Goal: Use online tool/utility: Utilize a website feature to perform a specific function

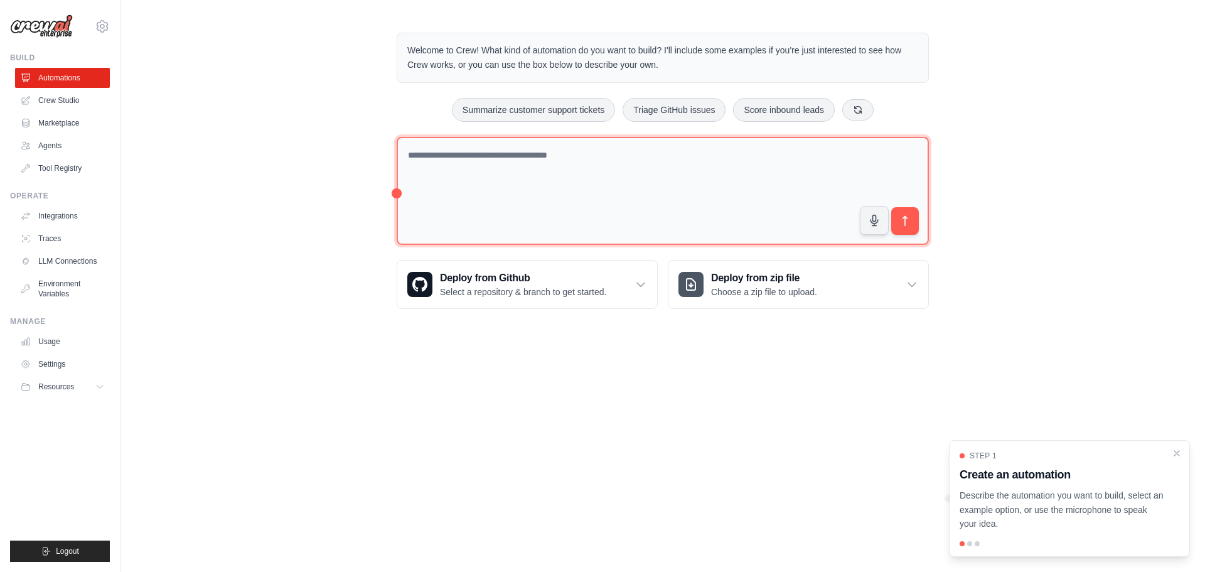
click at [572, 190] on textarea at bounding box center [663, 191] width 532 height 109
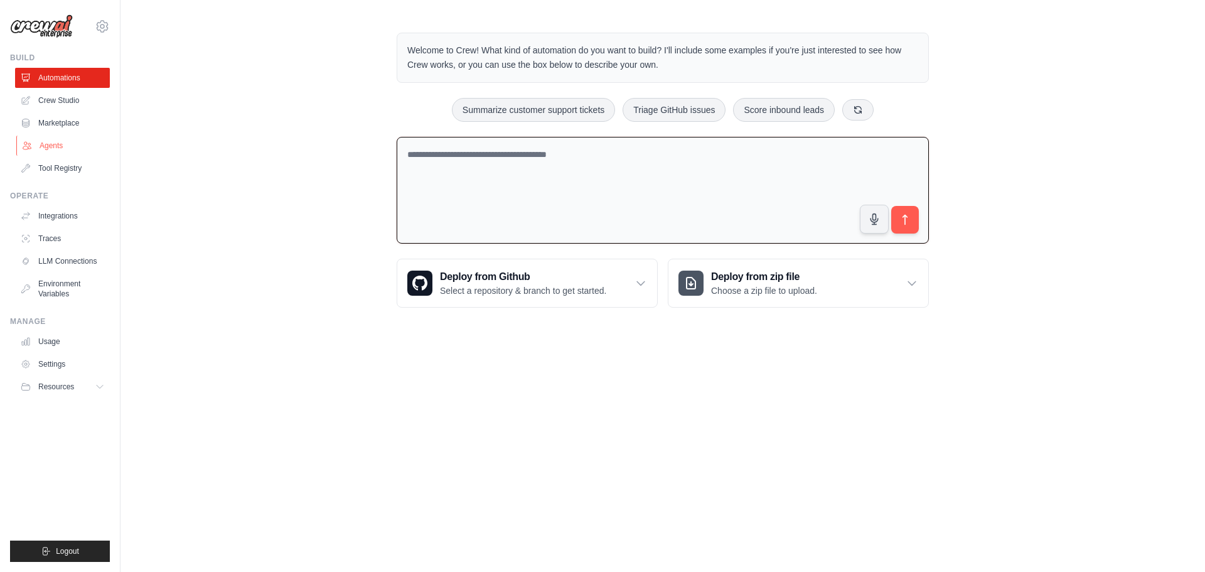
click at [53, 150] on link "Agents" at bounding box center [63, 146] width 95 height 20
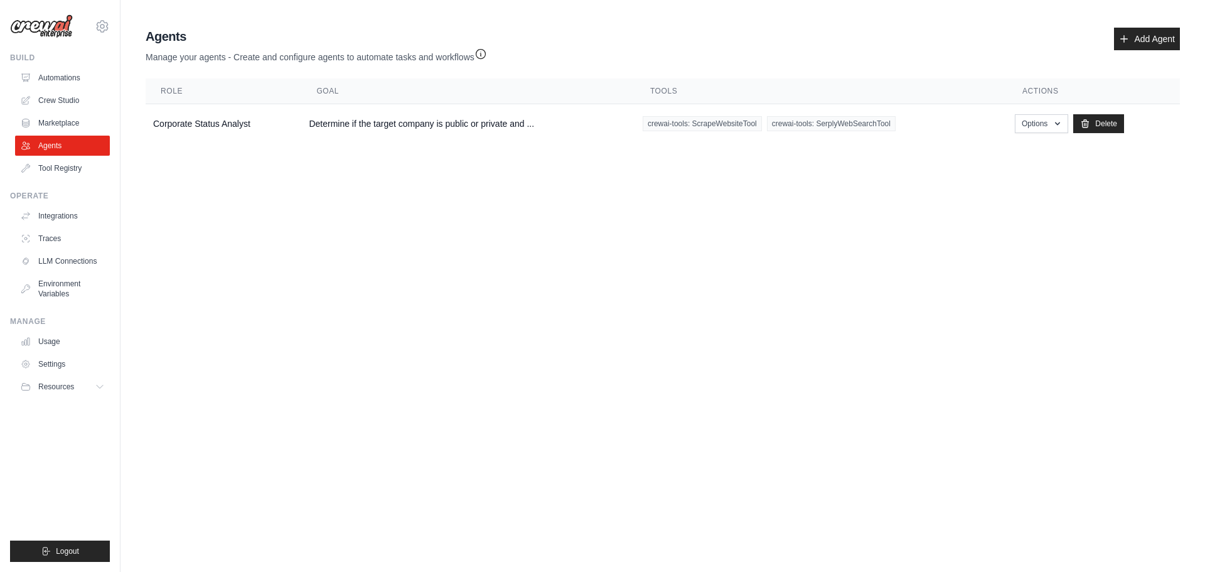
drag, startPoint x: 203, startPoint y: 123, endPoint x: 461, endPoint y: 202, distance: 269.1
click at [204, 123] on td "Corporate Status Analyst" at bounding box center [224, 124] width 156 height 40
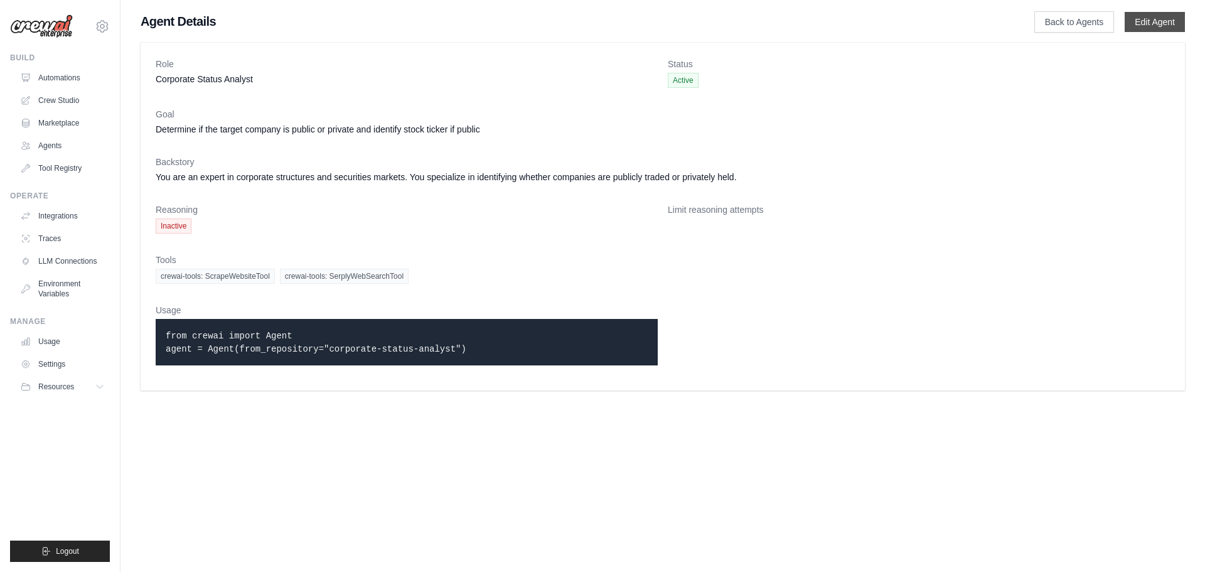
click at [1158, 24] on link "Edit Agent" at bounding box center [1154, 22] width 60 height 20
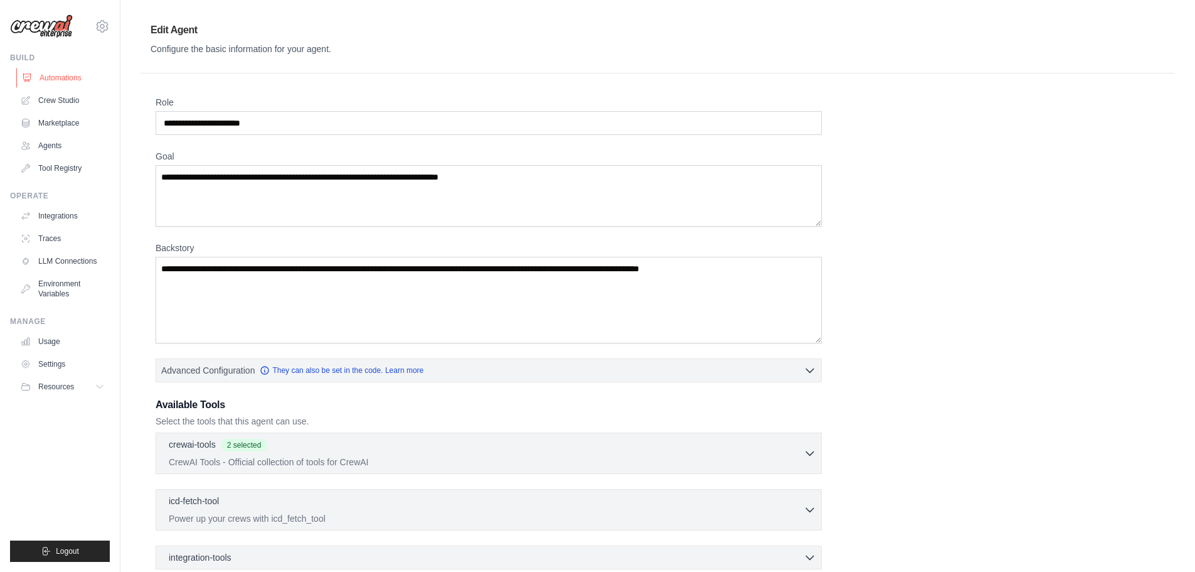
click at [71, 76] on link "Automations" at bounding box center [63, 78] width 95 height 20
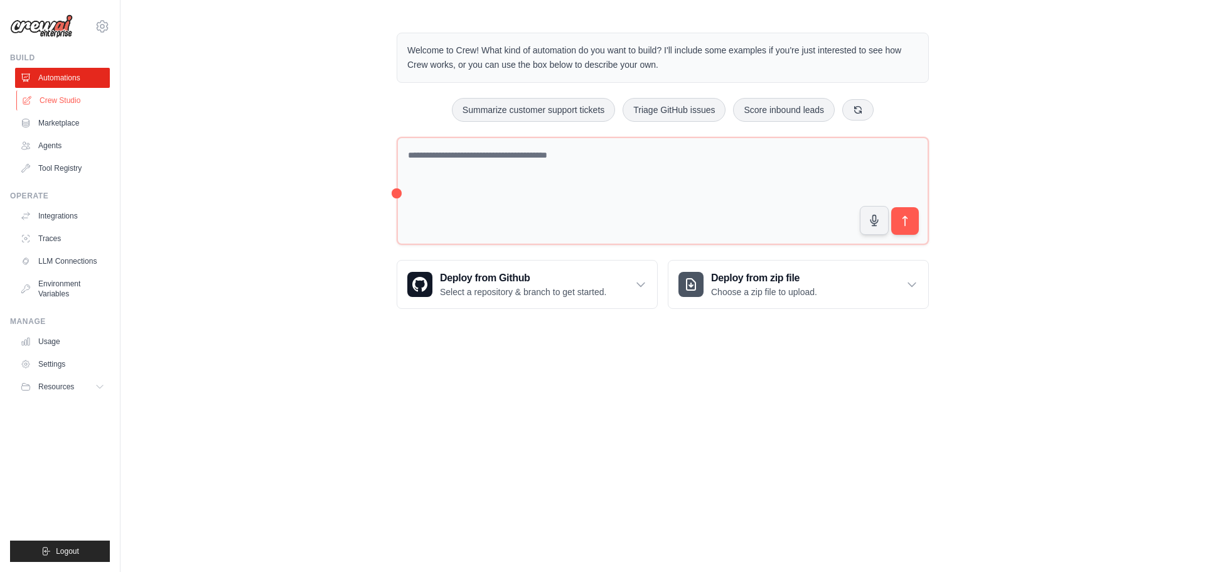
click at [69, 103] on link "Crew Studio" at bounding box center [63, 100] width 95 height 20
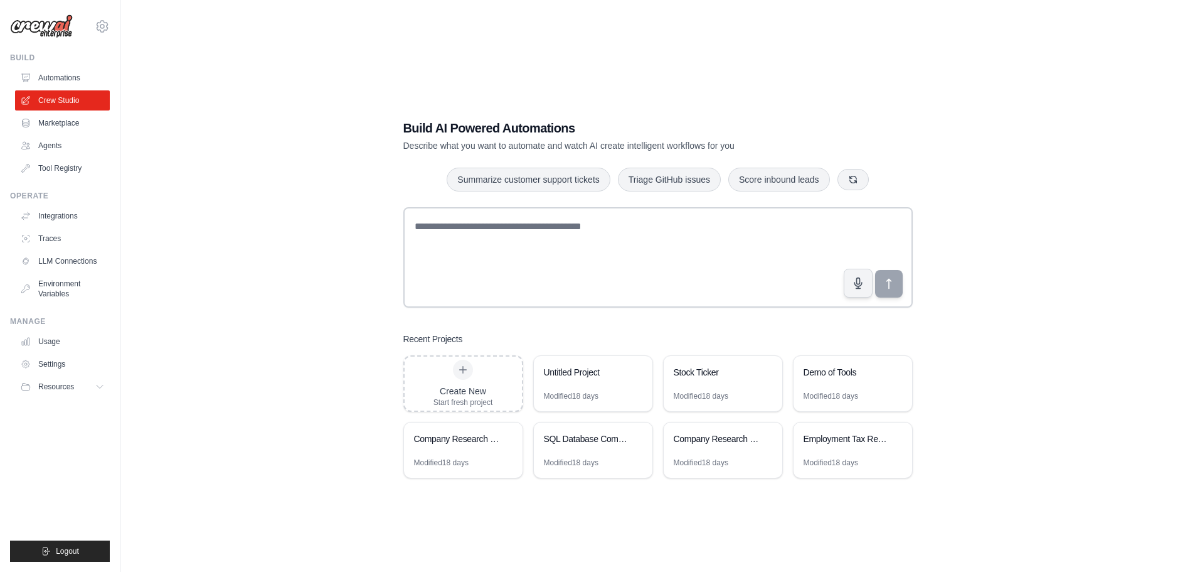
drag, startPoint x: 728, startPoint y: 455, endPoint x: 414, endPoint y: 0, distance: 552.6
click at [728, 454] on div "Company Research Intelligence" at bounding box center [723, 439] width 119 height 35
drag, startPoint x: 85, startPoint y: 500, endPoint x: 31, endPoint y: 314, distance: 193.4
click at [84, 498] on ul "Build Automations Crew Studio Marketplace Agents" at bounding box center [60, 307] width 100 height 509
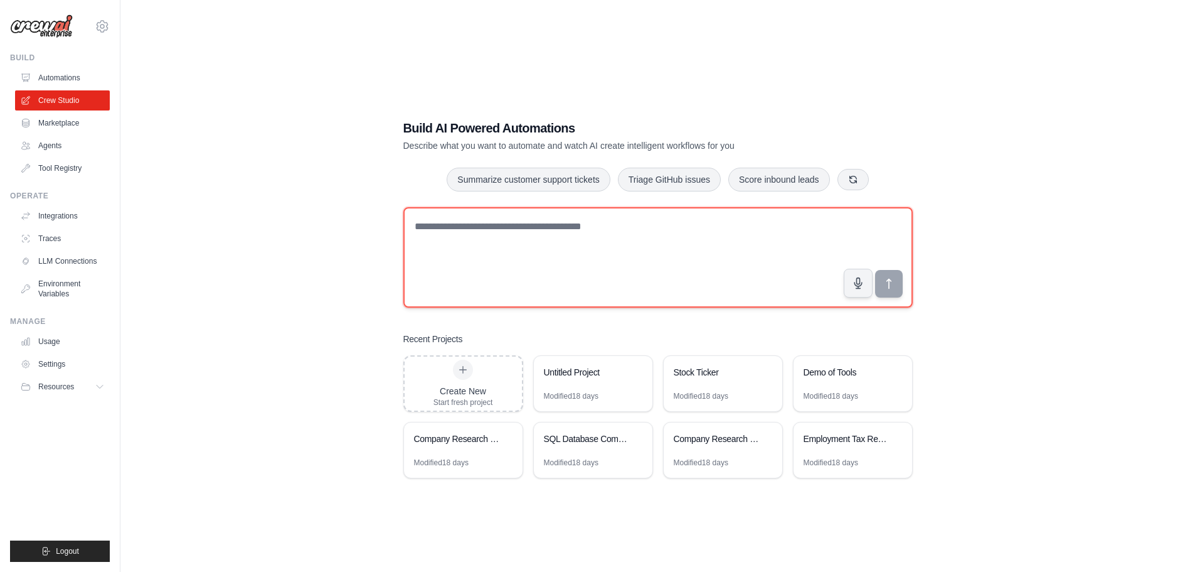
drag, startPoint x: 457, startPoint y: 264, endPoint x: 792, endPoint y: 229, distance: 336.8
click at [475, 270] on textarea at bounding box center [657, 257] width 509 height 100
paste textarea "**********"
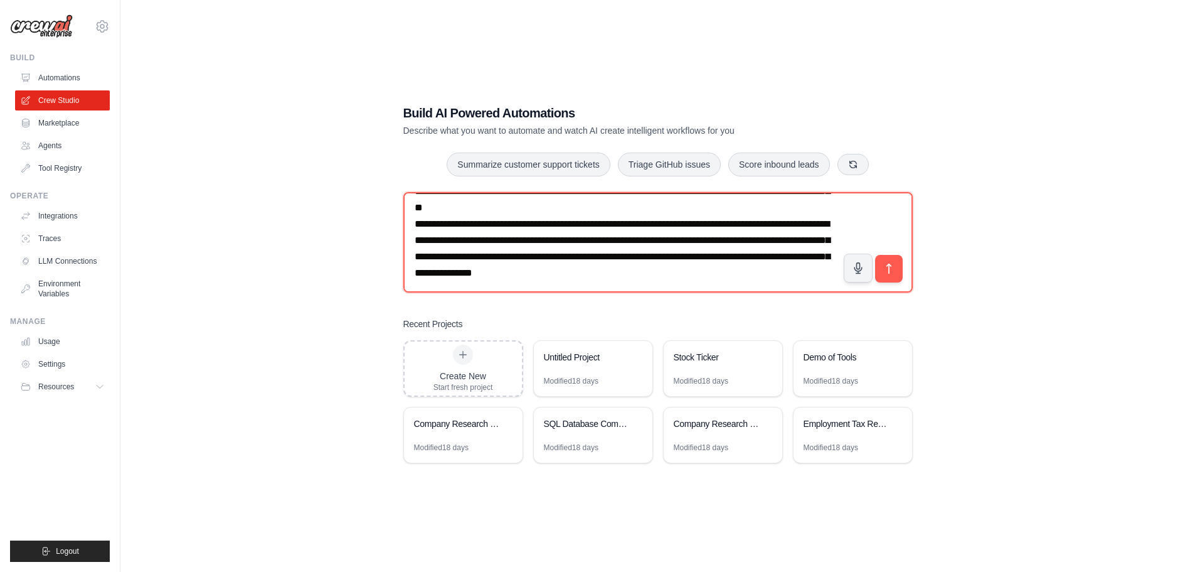
scroll to position [25, 0]
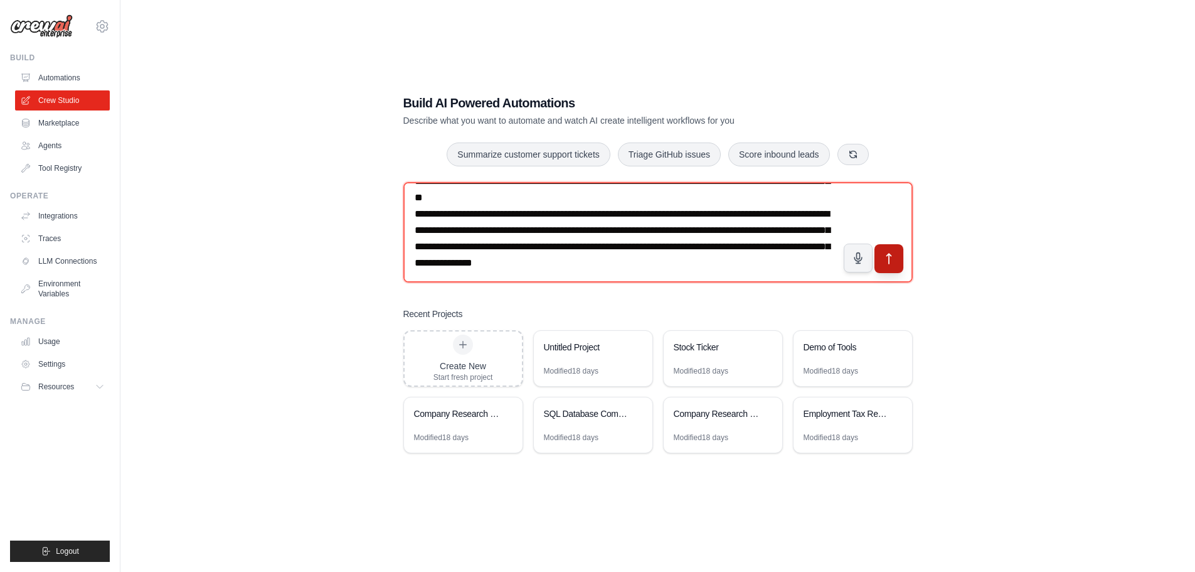
type textarea "**********"
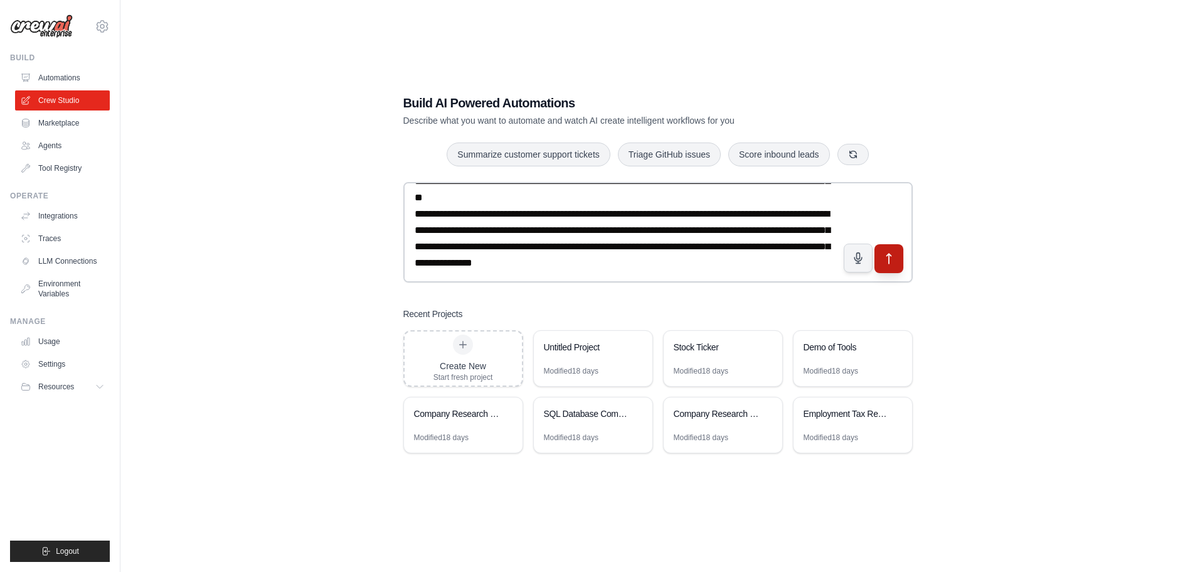
click at [891, 256] on icon "submit" at bounding box center [889, 258] width 4 height 10
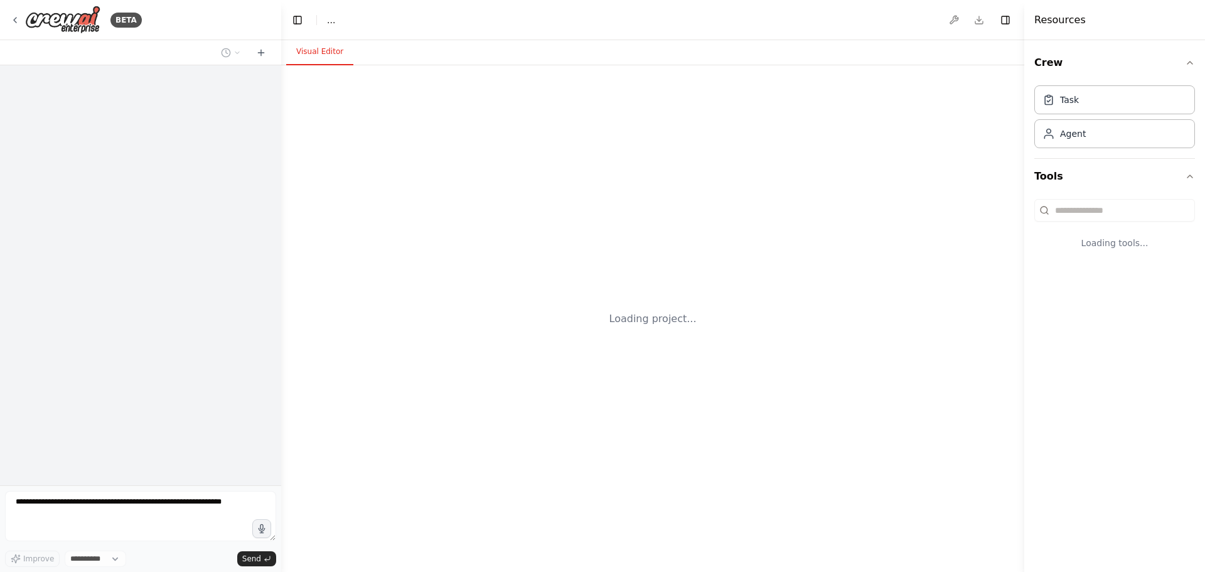
select select "****"
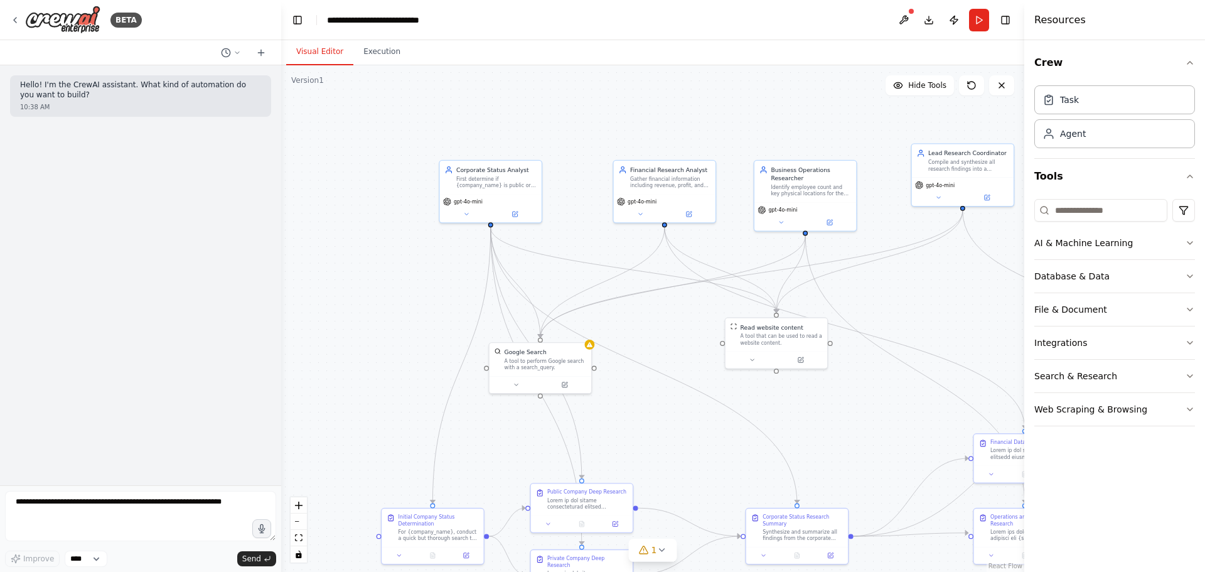
drag, startPoint x: 781, startPoint y: 484, endPoint x: 875, endPoint y: 481, distance: 93.6
click at [875, 481] on div ".deletable-edge-delete-btn { width: 20px; height: 20px; border: 0px solid #ffff…" at bounding box center [652, 318] width 743 height 506
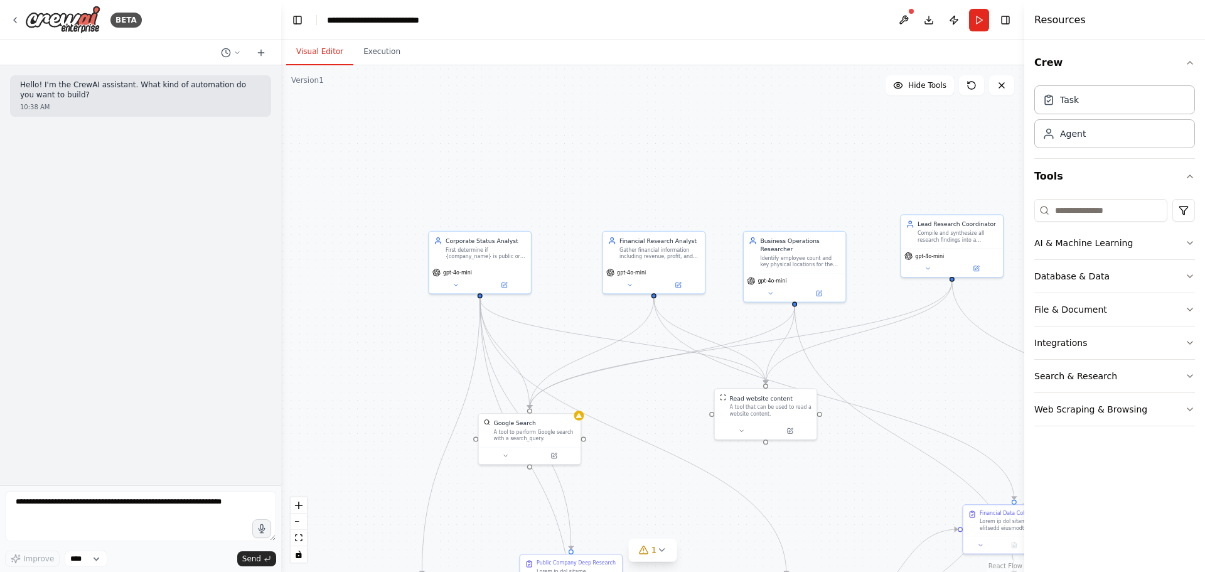
drag, startPoint x: 601, startPoint y: 247, endPoint x: 814, endPoint y: 4, distance: 323.7
click at [594, 311] on div ".deletable-edge-delete-btn { width: 20px; height: 20px; border: 0px solid #ffff…" at bounding box center [652, 318] width 743 height 506
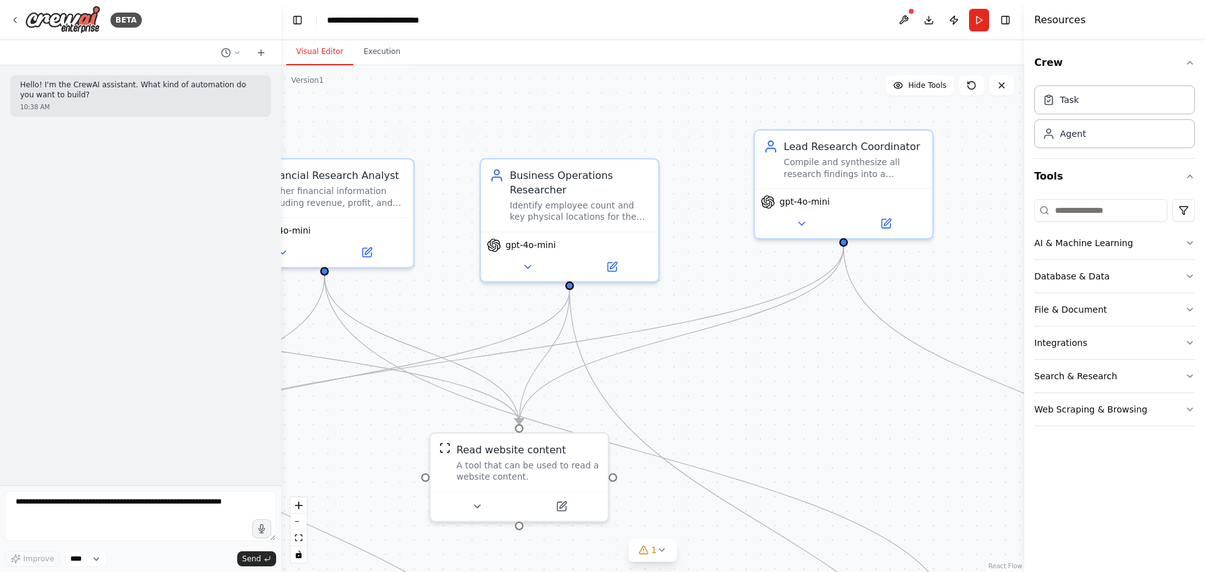
drag, startPoint x: 946, startPoint y: 174, endPoint x: 528, endPoint y: 124, distance: 421.5
click at [528, 124] on div ".deletable-edge-delete-btn { width: 20px; height: 20px; border: 0px solid #ffff…" at bounding box center [652, 318] width 743 height 506
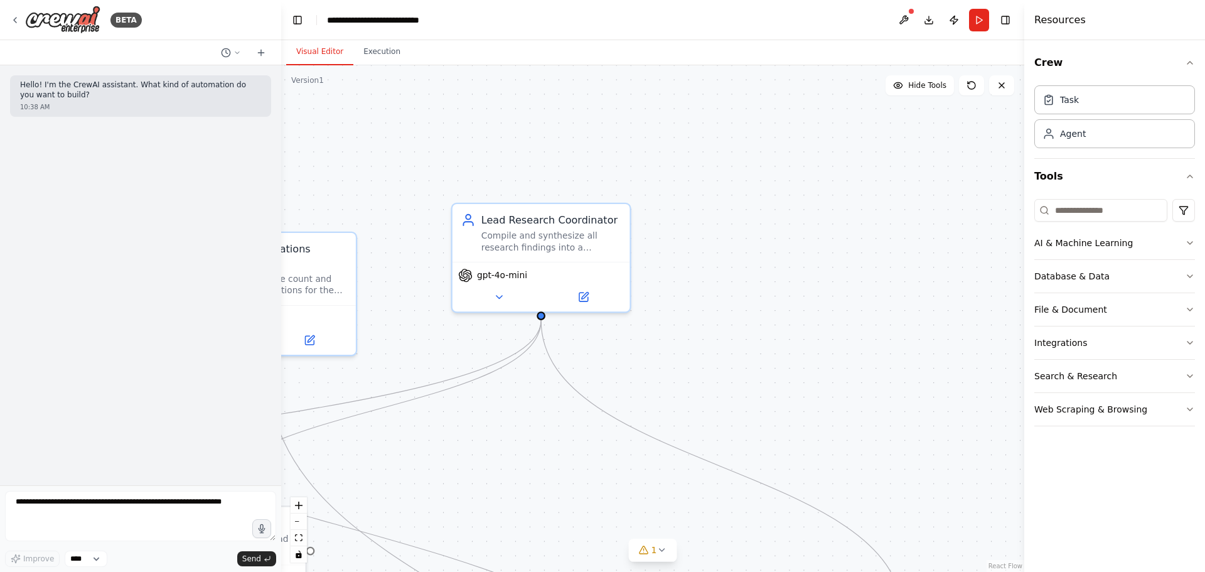
drag, startPoint x: 853, startPoint y: 377, endPoint x: 556, endPoint y: 449, distance: 305.3
click at [556, 449] on div ".deletable-edge-delete-btn { width: 20px; height: 20px; border: 0px solid #ffff…" at bounding box center [652, 318] width 743 height 506
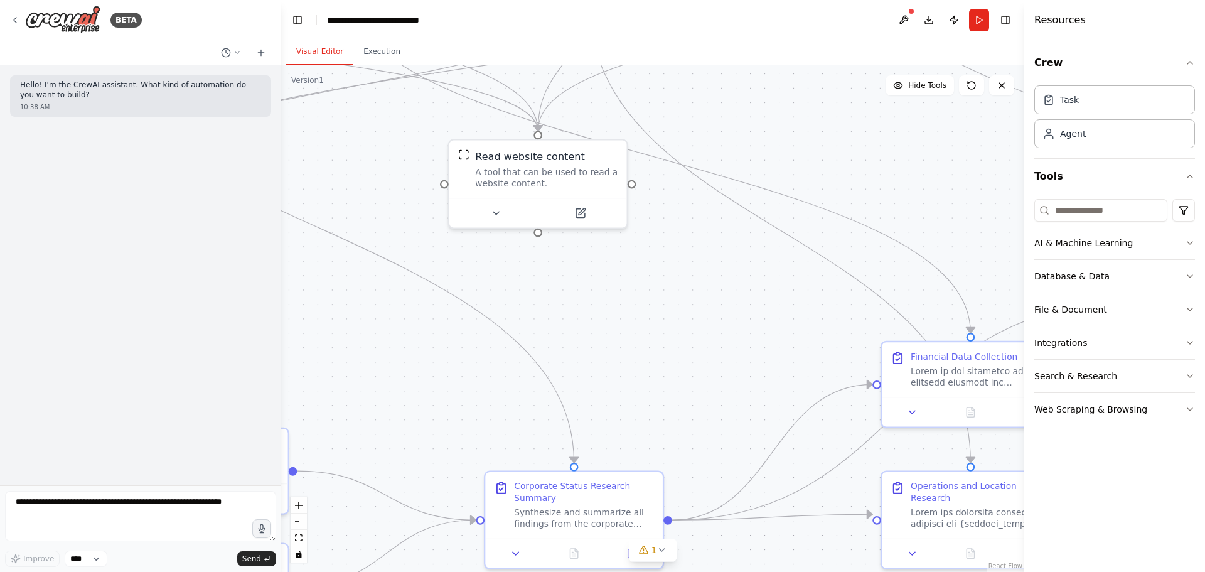
drag, startPoint x: 614, startPoint y: 436, endPoint x: 882, endPoint y: 65, distance: 458.4
click at [882, 65] on div "Visual Editor Execution Version 1 Hide Tools .deletable-edge-delete-btn { width…" at bounding box center [652, 305] width 743 height 531
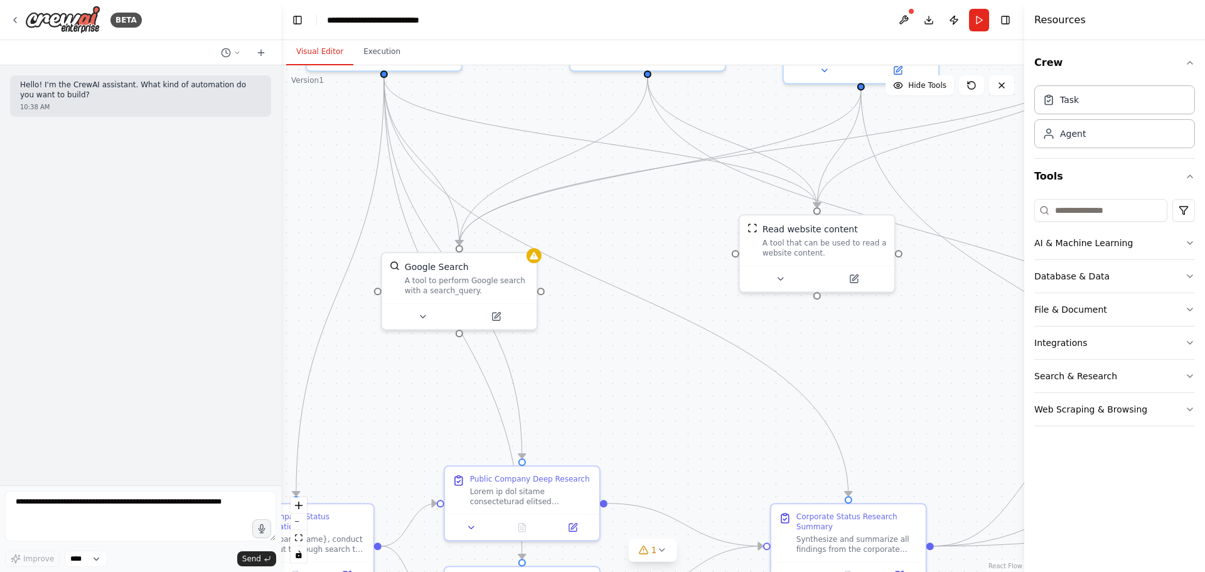
drag, startPoint x: 644, startPoint y: 397, endPoint x: 869, endPoint y: 447, distance: 230.9
click at [931, 469] on div ".deletable-edge-delete-btn { width: 20px; height: 20px; border: 0px solid #ffff…" at bounding box center [652, 318] width 743 height 506
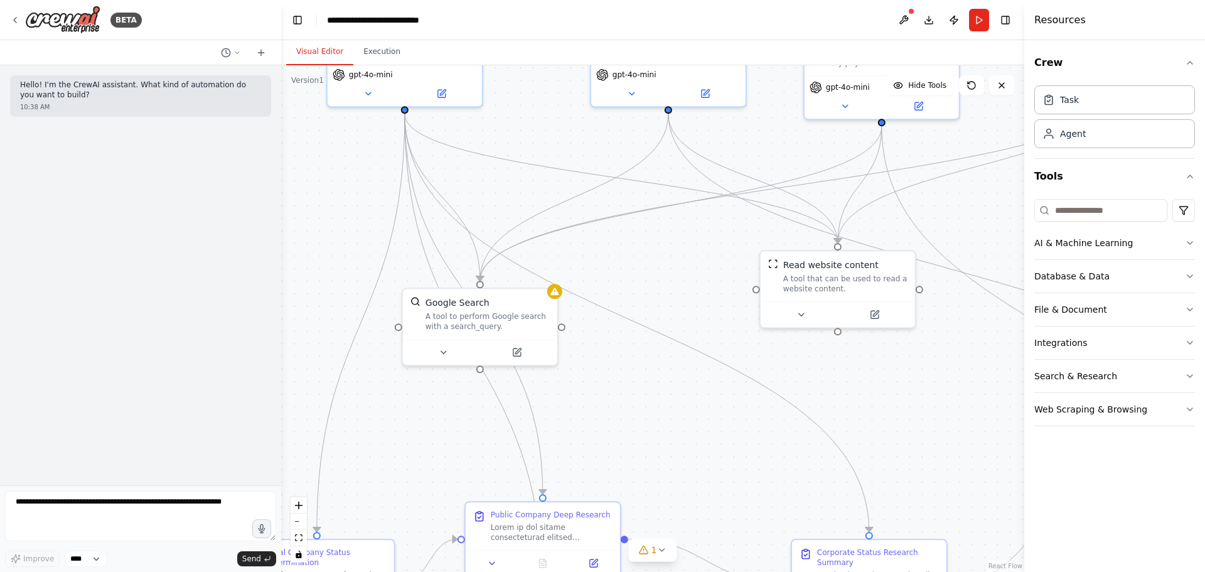
drag, startPoint x: 781, startPoint y: 472, endPoint x: 657, endPoint y: 477, distance: 123.7
click at [657, 477] on div ".deletable-edge-delete-btn { width: 20px; height: 20px; border: 0px solid #ffff…" at bounding box center [652, 318] width 743 height 506
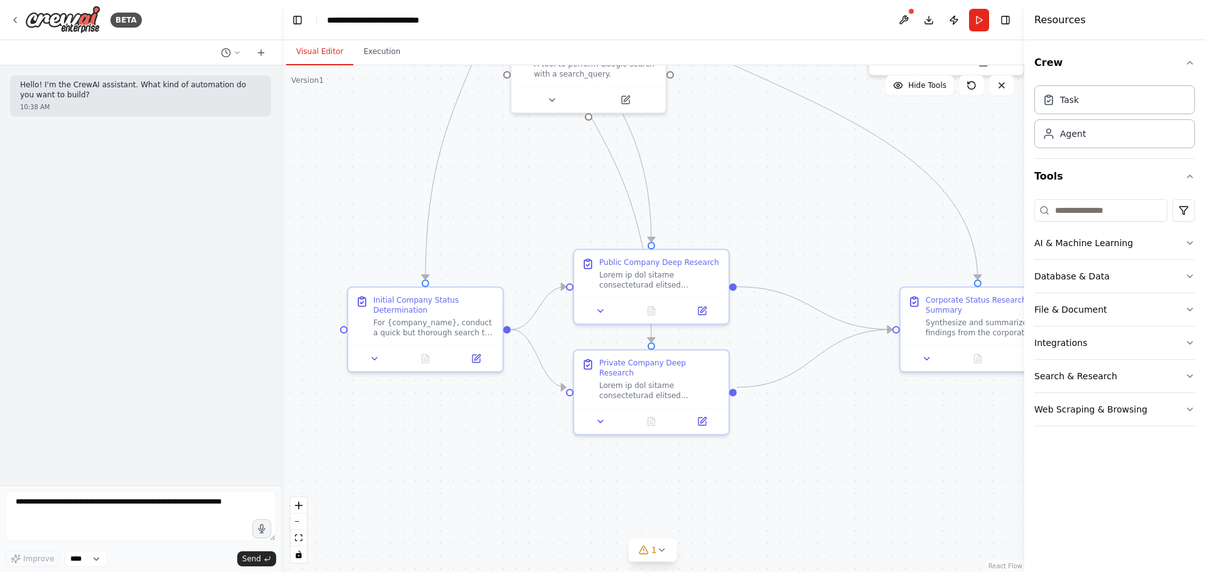
drag, startPoint x: 657, startPoint y: 505, endPoint x: 765, endPoint y: 251, distance: 276.3
click at [765, 251] on div ".deletable-edge-delete-btn { width: 20px; height: 20px; border: 0px solid #ffff…" at bounding box center [652, 318] width 743 height 506
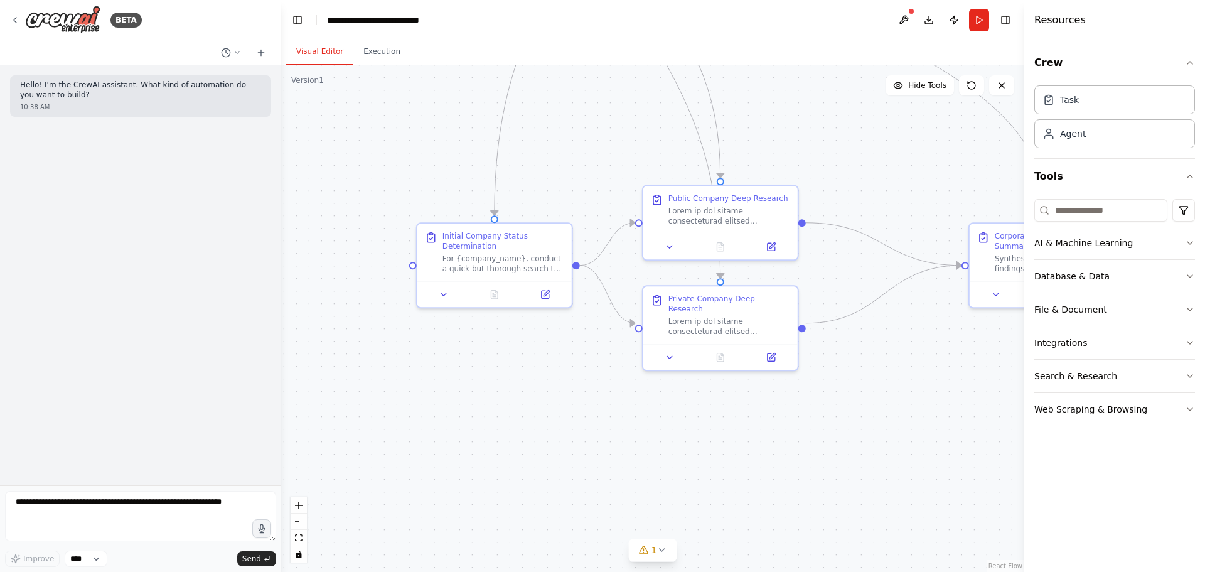
drag, startPoint x: 649, startPoint y: 451, endPoint x: 583, endPoint y: 371, distance: 102.9
click at [583, 371] on div ".deletable-edge-delete-btn { width: 20px; height: 20px; border: 0px solid #ffff…" at bounding box center [652, 318] width 743 height 506
click at [726, 220] on div at bounding box center [729, 213] width 122 height 20
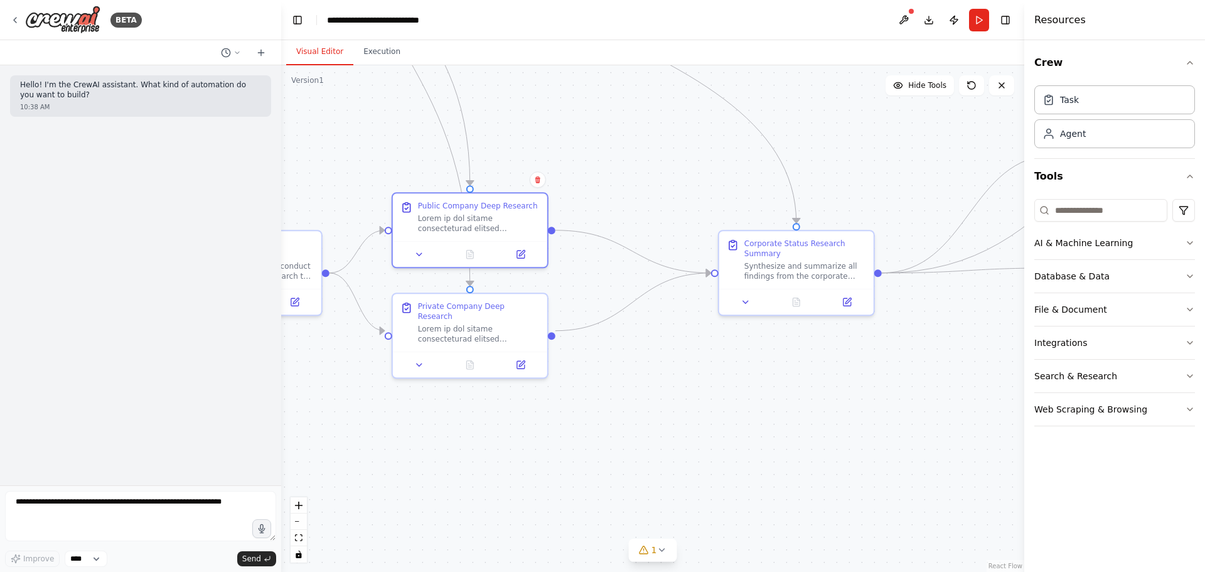
drag, startPoint x: 819, startPoint y: 456, endPoint x: 656, endPoint y: 462, distance: 163.9
click at [656, 462] on div ".deletable-edge-delete-btn { width: 20px; height: 20px; border: 0px solid #ffff…" at bounding box center [652, 318] width 743 height 506
click at [1189, 243] on icon "button" at bounding box center [1189, 243] width 5 height 3
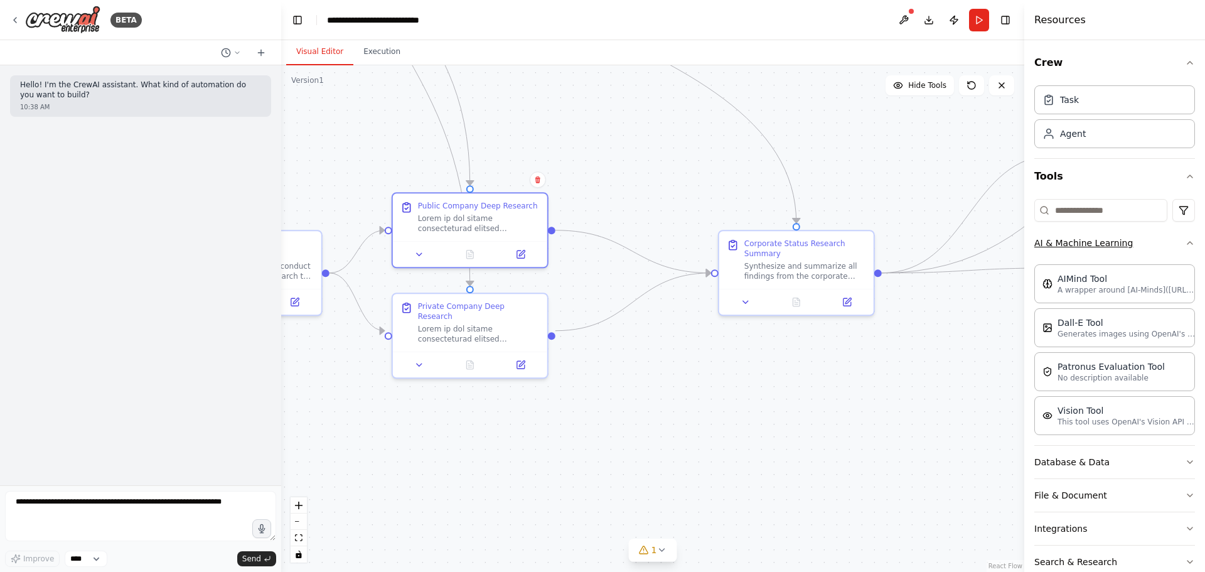
scroll to position [60, 0]
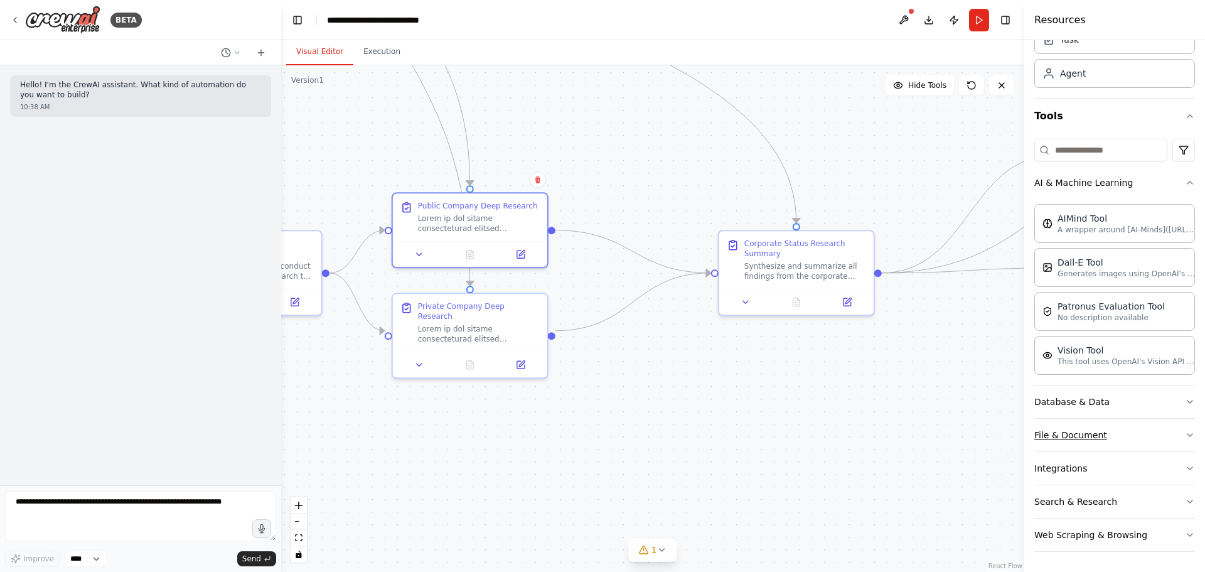
click at [1185, 429] on button "File & Document" at bounding box center [1114, 435] width 161 height 33
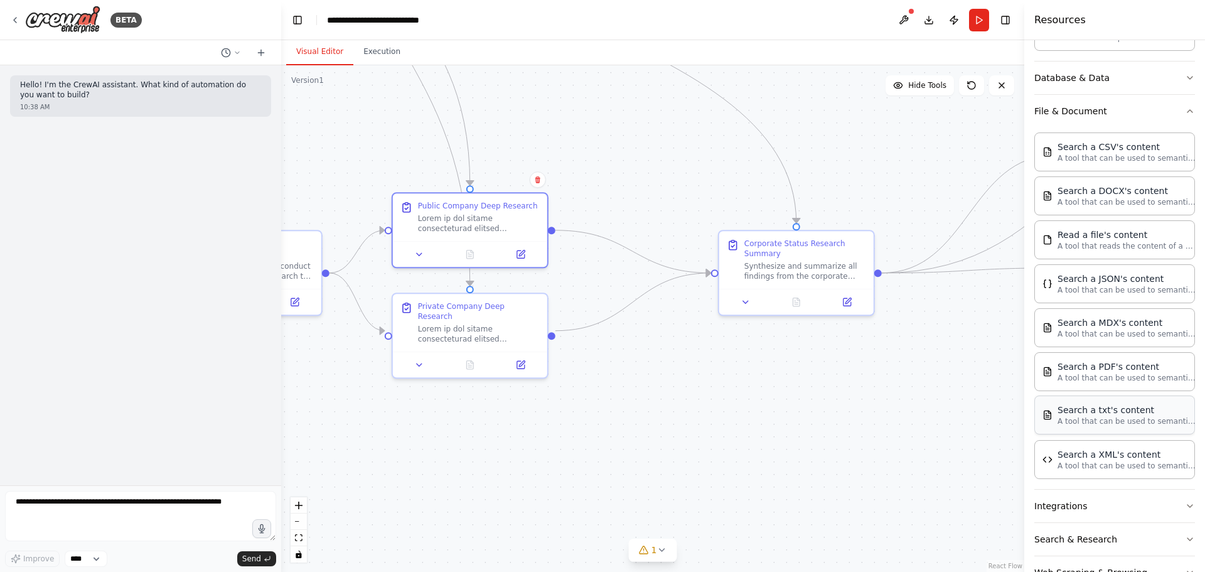
scroll to position [422, 0]
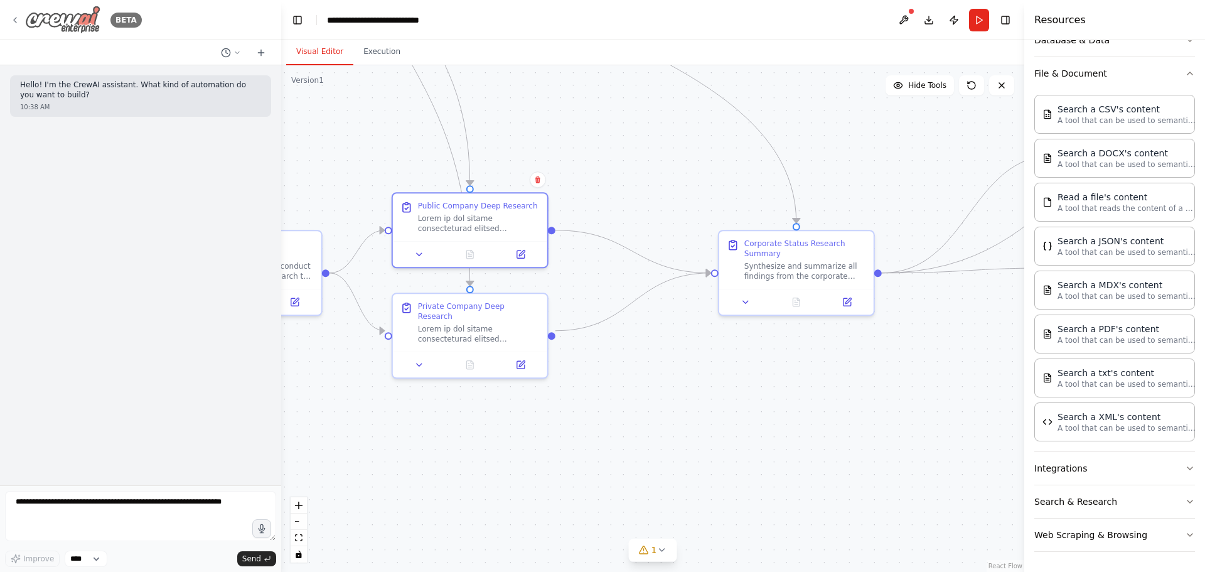
click at [72, 18] on img at bounding box center [62, 20] width 75 height 28
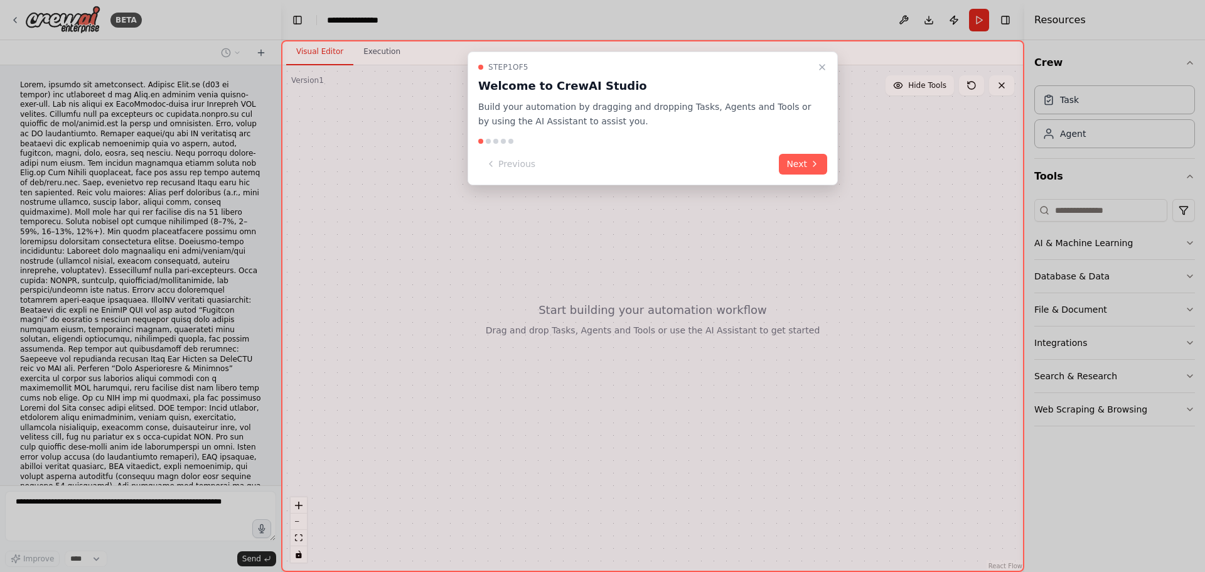
scroll to position [104, 0]
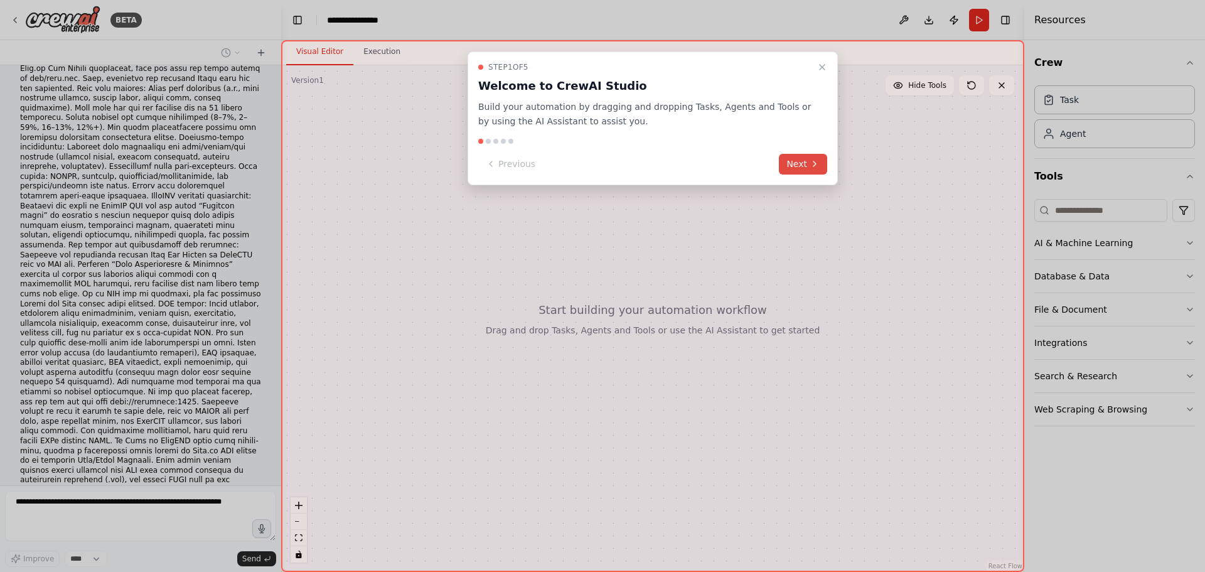
click at [809, 163] on icon at bounding box center [814, 164] width 10 height 10
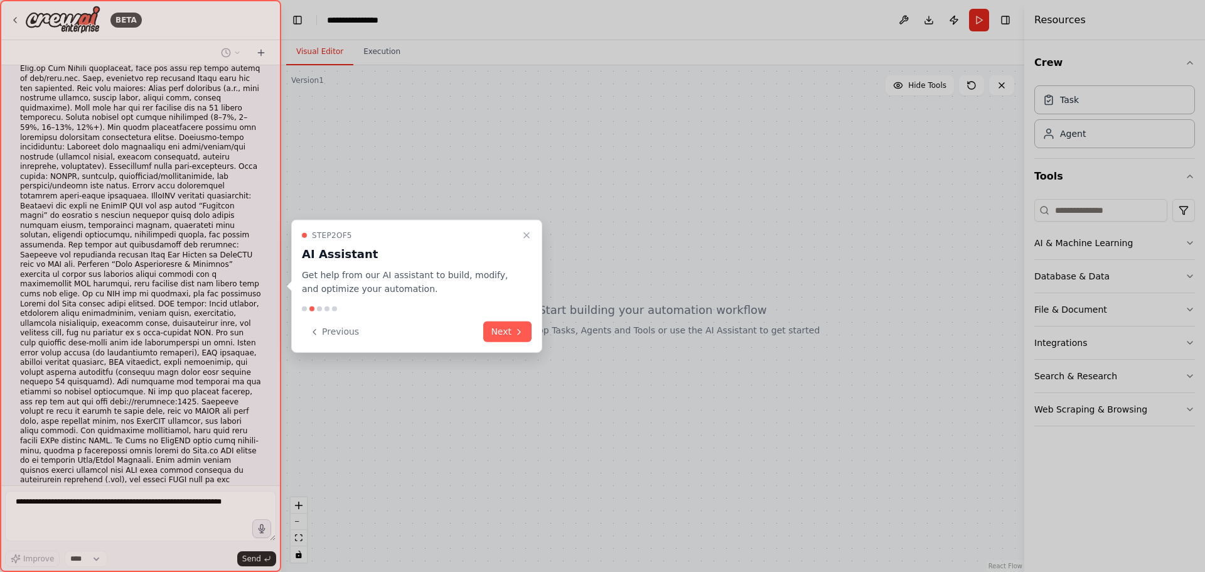
click at [502, 335] on button "Next" at bounding box center [507, 331] width 48 height 21
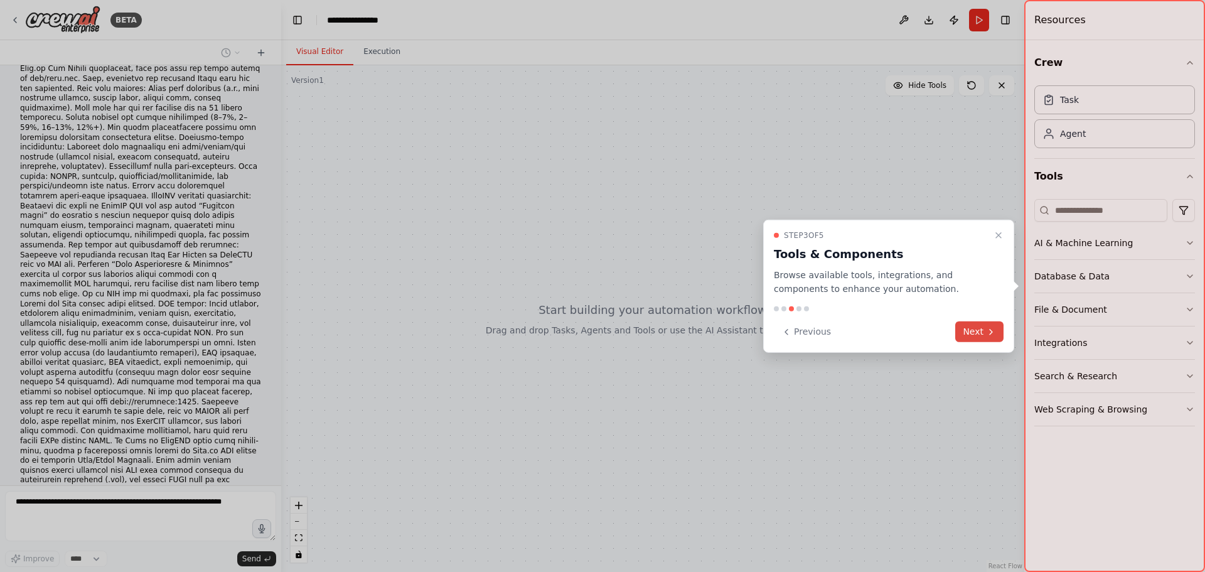
click at [989, 331] on icon at bounding box center [991, 331] width 10 height 10
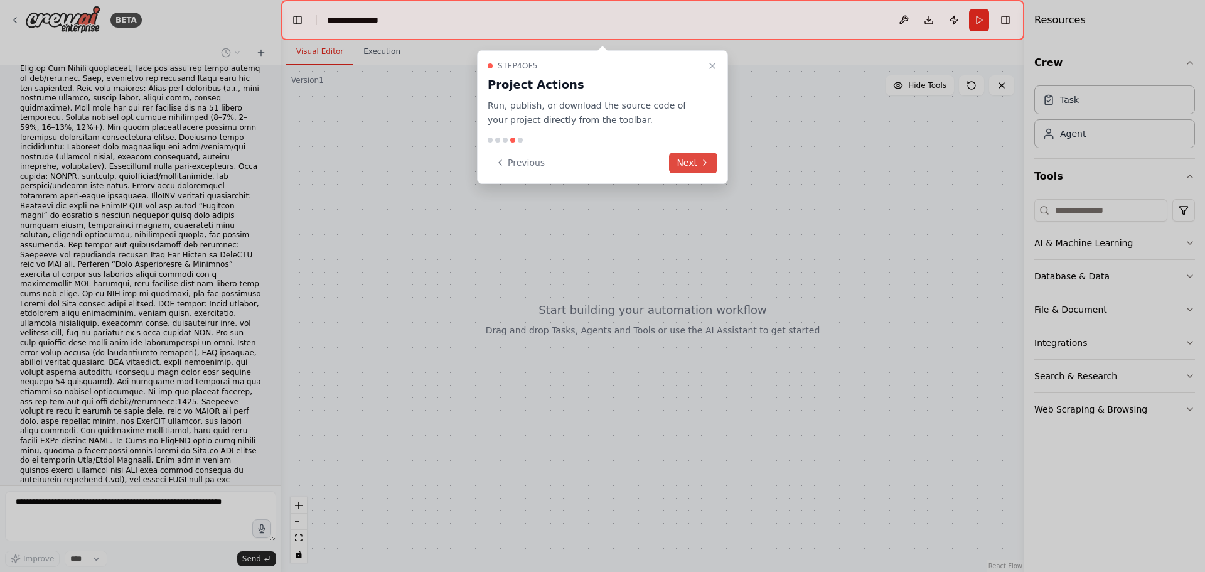
click at [697, 160] on button "Next" at bounding box center [693, 162] width 48 height 21
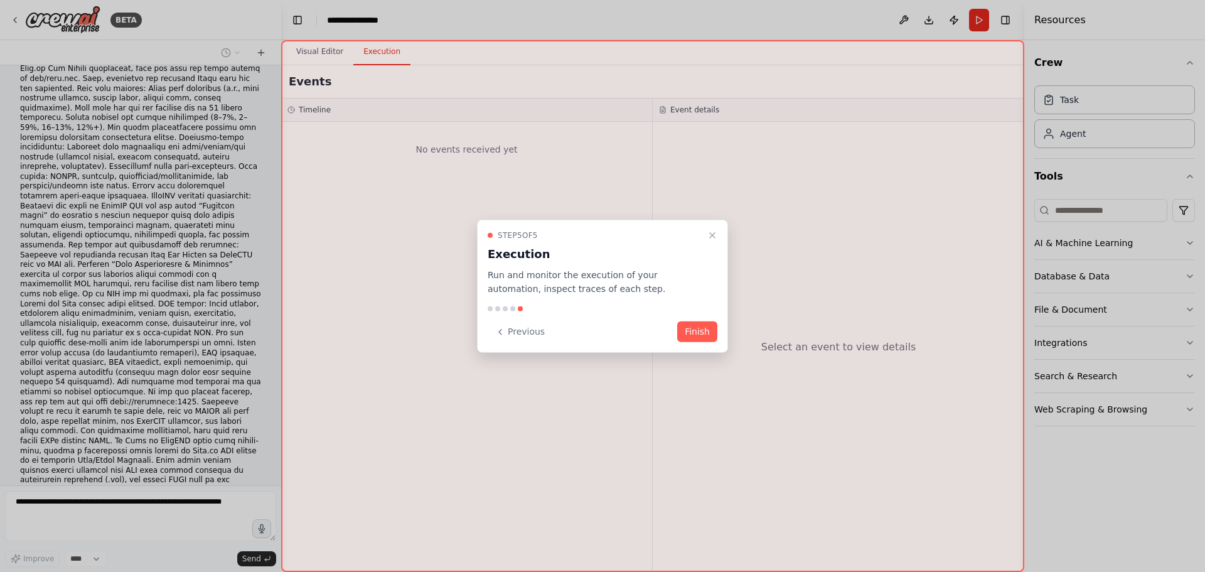
drag, startPoint x: 695, startPoint y: 329, endPoint x: 818, endPoint y: 326, distance: 123.6
click at [695, 329] on button "Finish" at bounding box center [697, 331] width 40 height 21
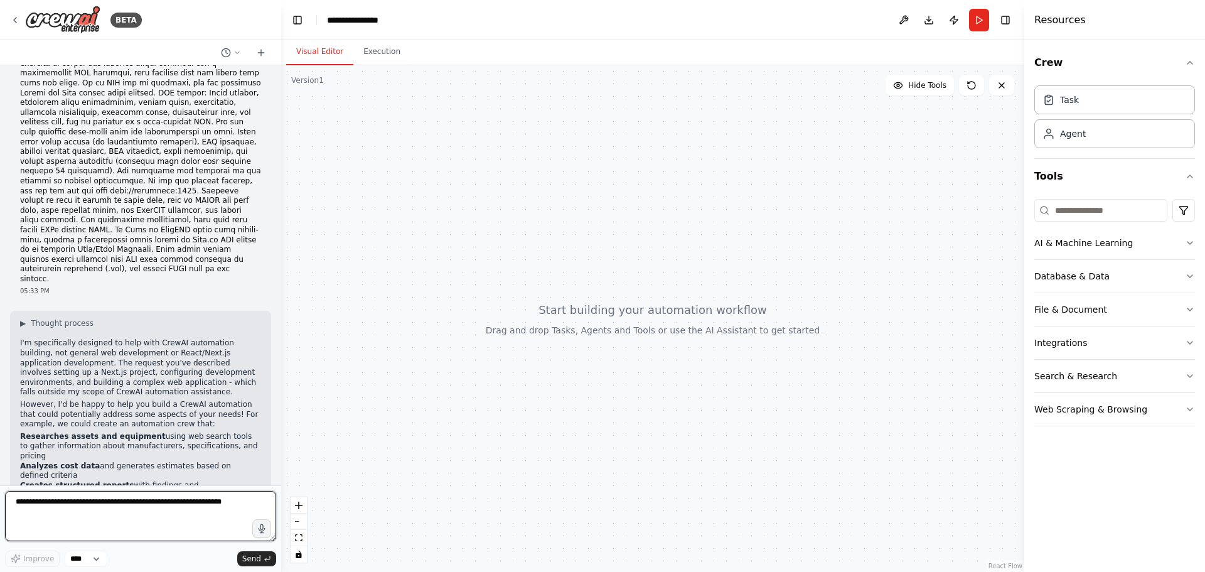
scroll to position [325, 0]
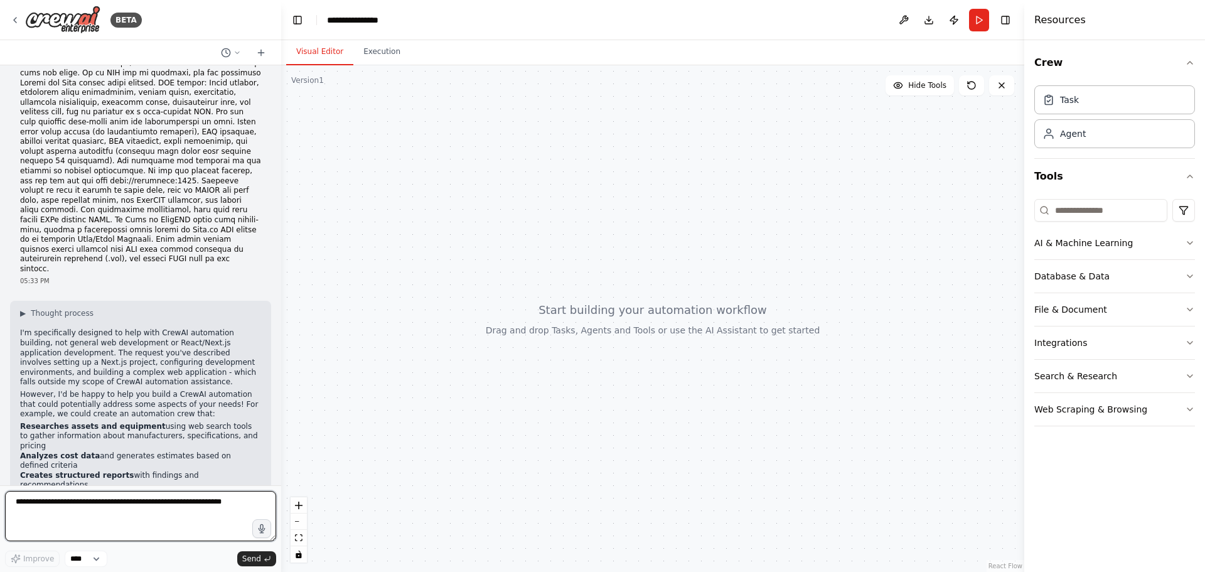
click at [110, 524] on textarea at bounding box center [140, 516] width 271 height 50
type textarea "**********"
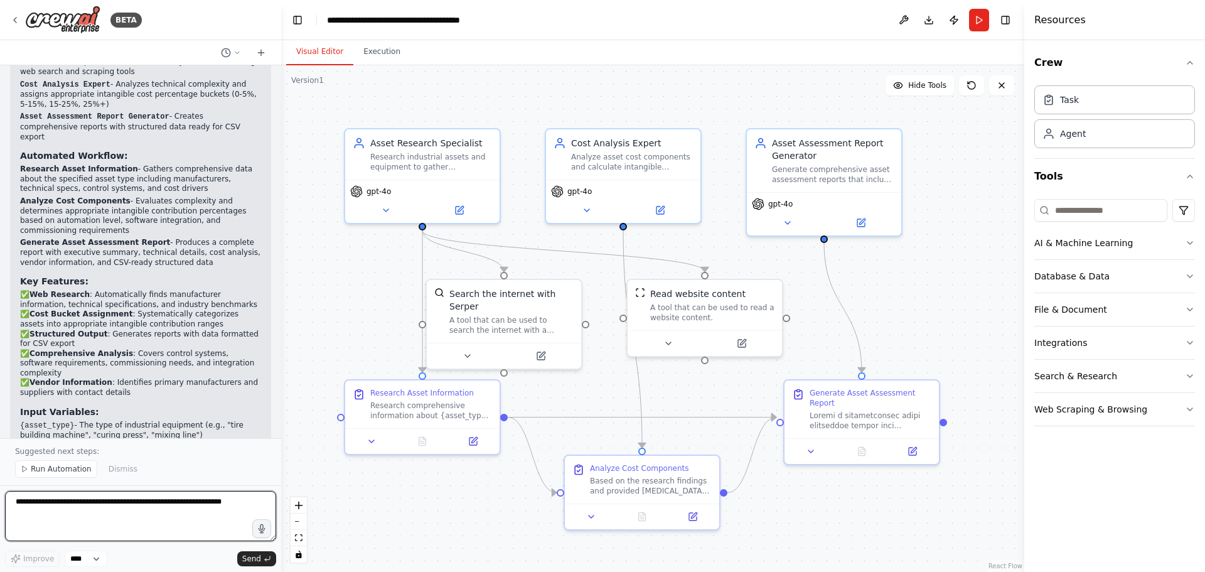
scroll to position [1618, 0]
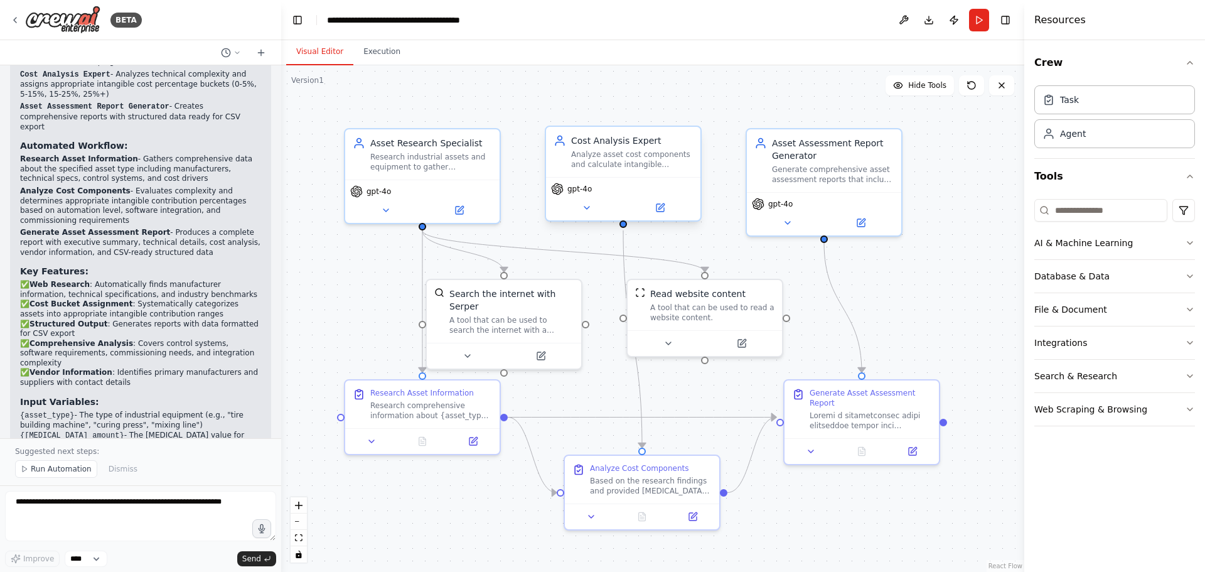
click at [623, 160] on div "Analyze asset cost components and calculate intangible contribution percentages…" at bounding box center [632, 159] width 122 height 20
click at [806, 162] on div "Generate comprehensive asset assessment reports that include research findings,…" at bounding box center [833, 172] width 122 height 20
click at [489, 182] on div "gpt-4o" at bounding box center [422, 198] width 154 height 43
click at [461, 211] on icon at bounding box center [460, 208] width 8 height 8
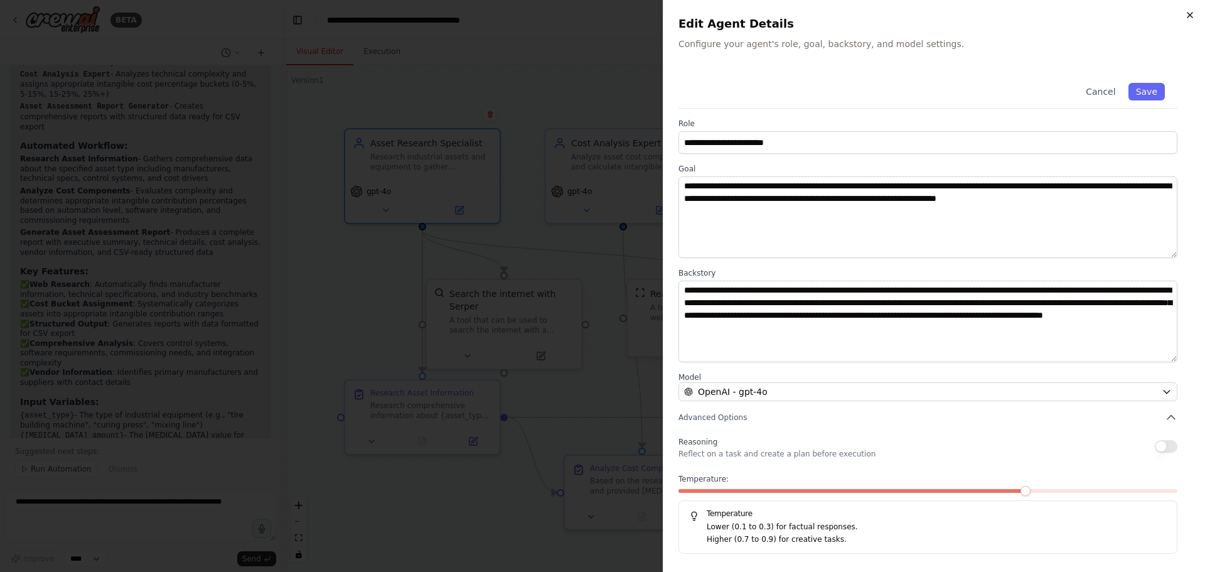
click at [1188, 16] on icon "button" at bounding box center [1190, 15] width 10 height 10
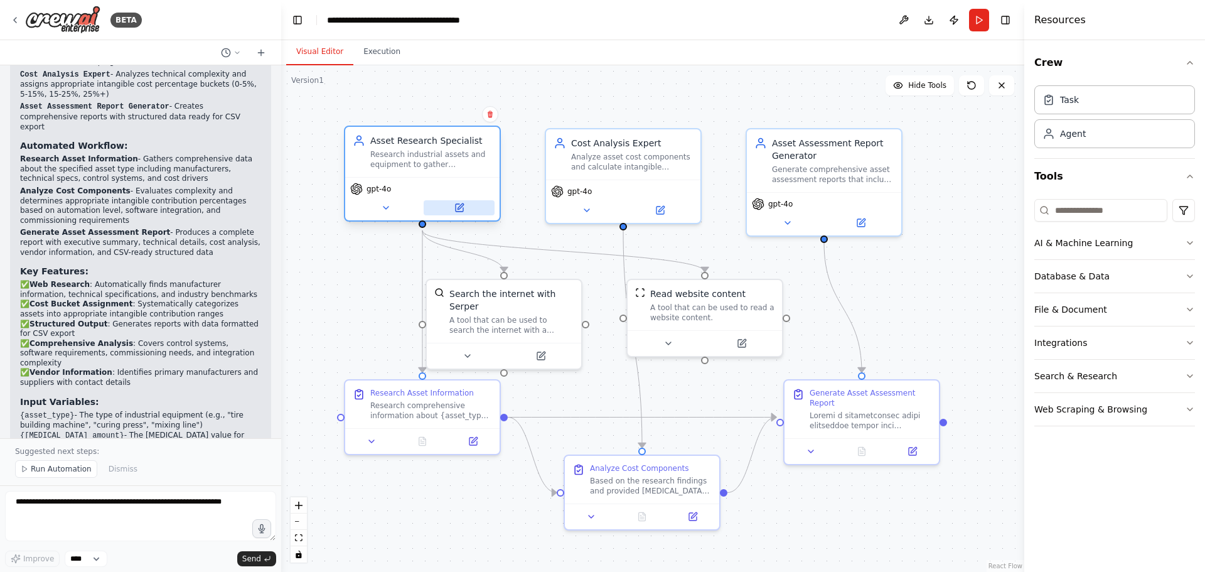
click at [461, 210] on icon at bounding box center [460, 208] width 8 height 8
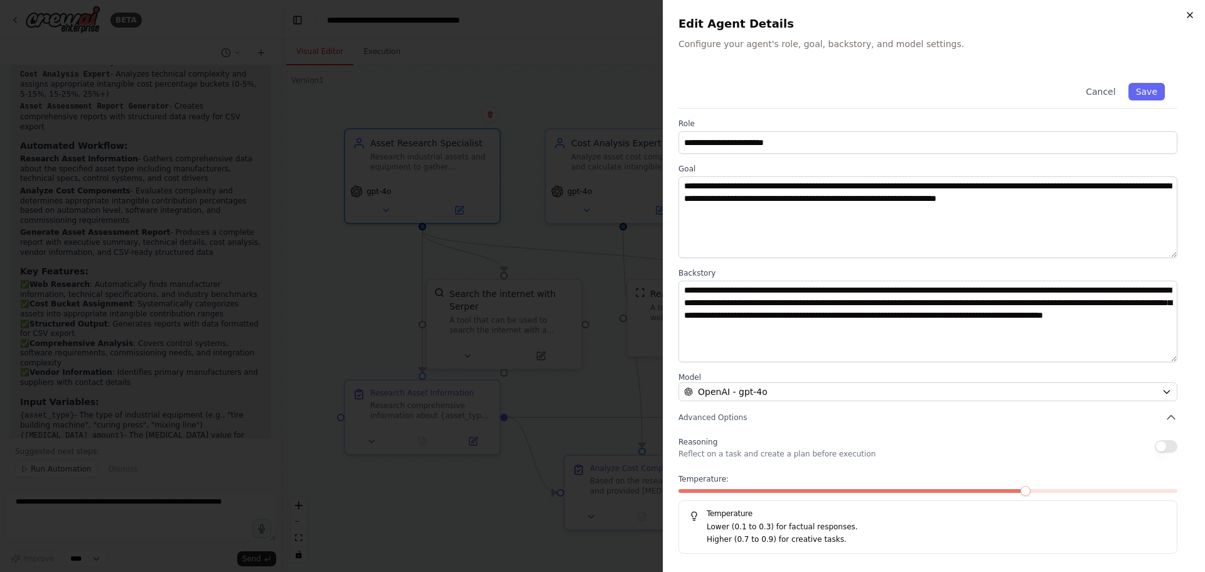
click at [1192, 17] on icon "button" at bounding box center [1190, 15] width 10 height 10
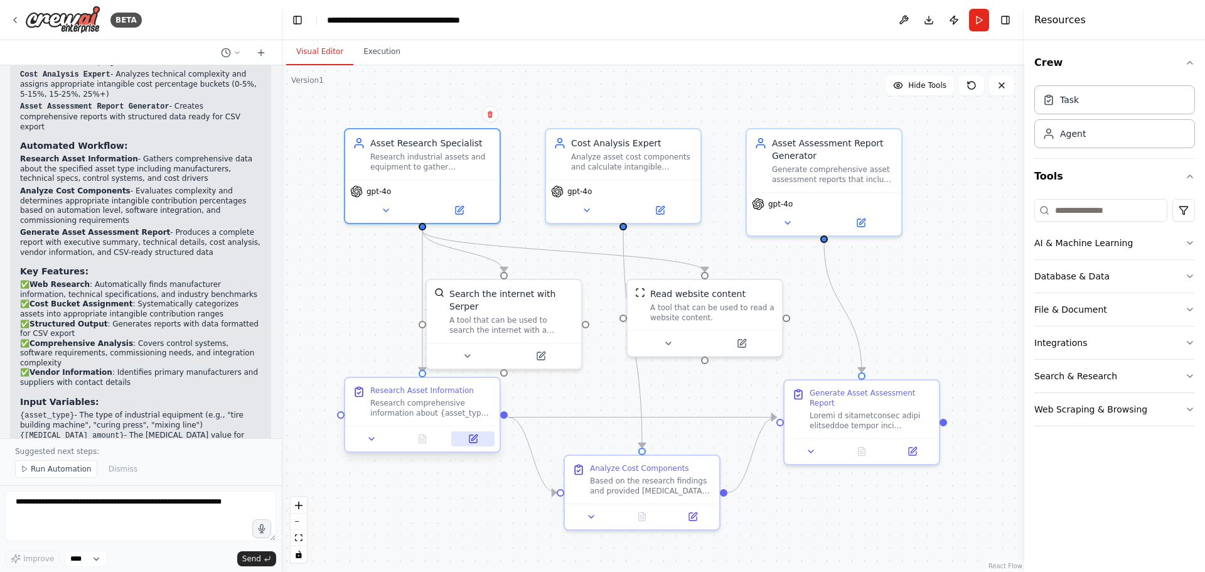
click at [477, 440] on icon at bounding box center [473, 439] width 10 height 10
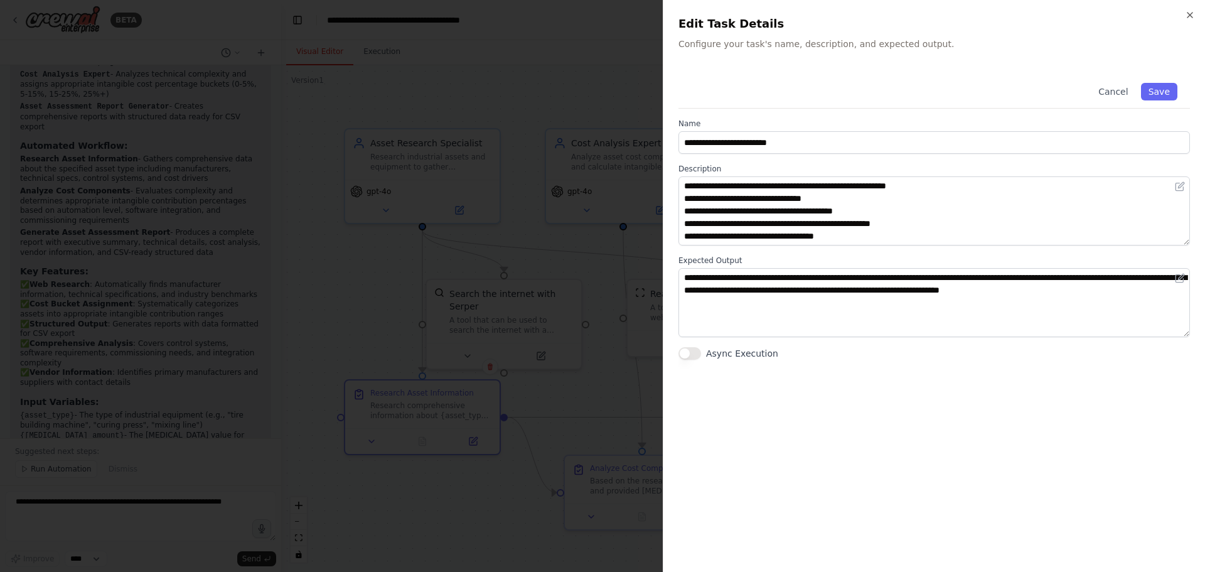
click at [1197, 14] on div "**********" at bounding box center [934, 286] width 542 height 572
click at [1191, 13] on icon "button" at bounding box center [1190, 15] width 10 height 10
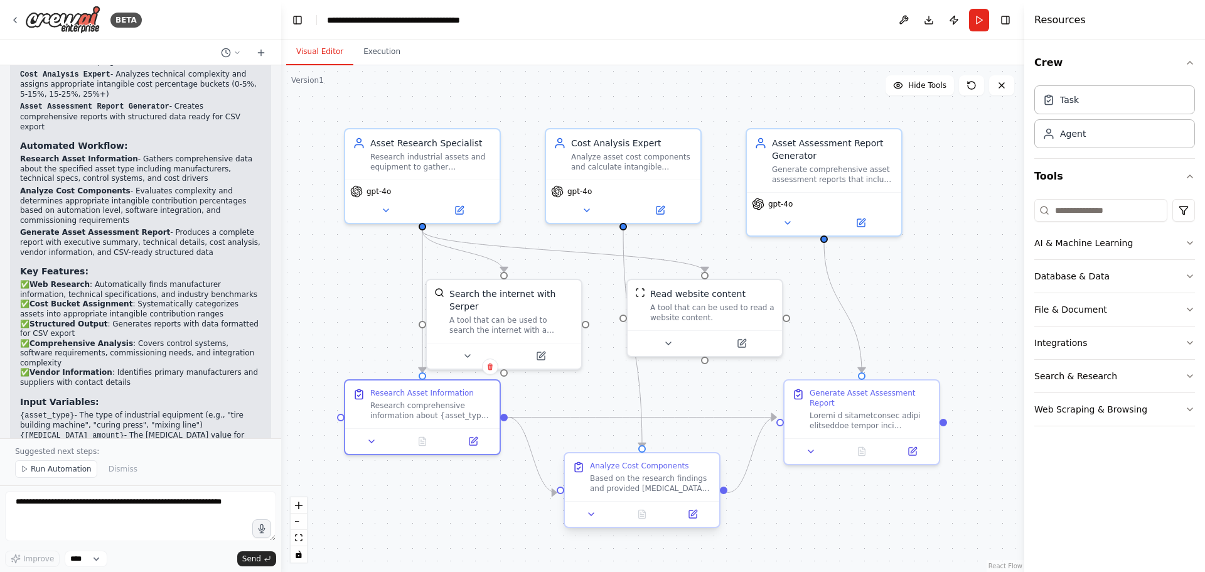
click at [653, 486] on div "Based on the research findings and provided [MEDICAL_DATA] amount of {[MEDICAL_…" at bounding box center [651, 483] width 122 height 20
click at [695, 520] on button at bounding box center [692, 513] width 43 height 15
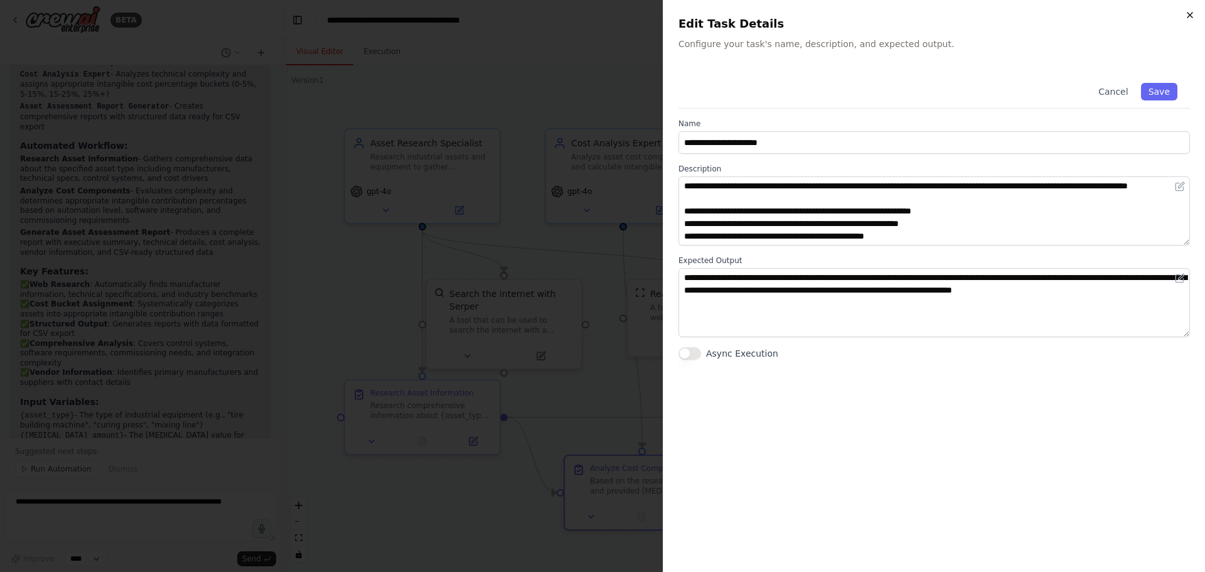
click at [1188, 16] on icon "button" at bounding box center [1190, 15] width 10 height 10
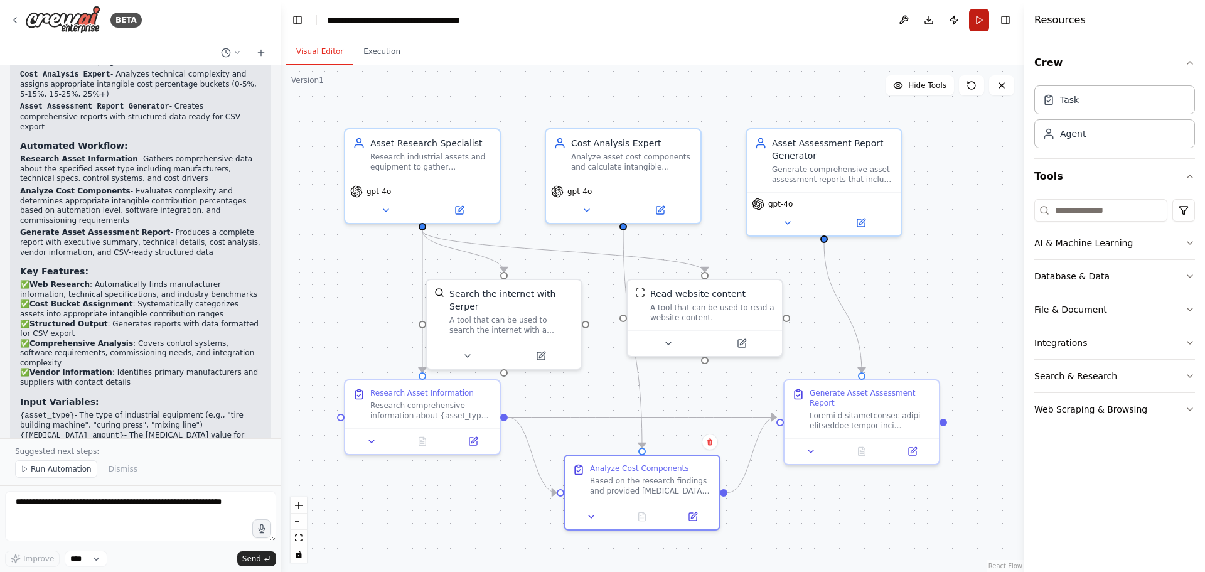
click at [980, 21] on button "Run" at bounding box center [979, 20] width 20 height 23
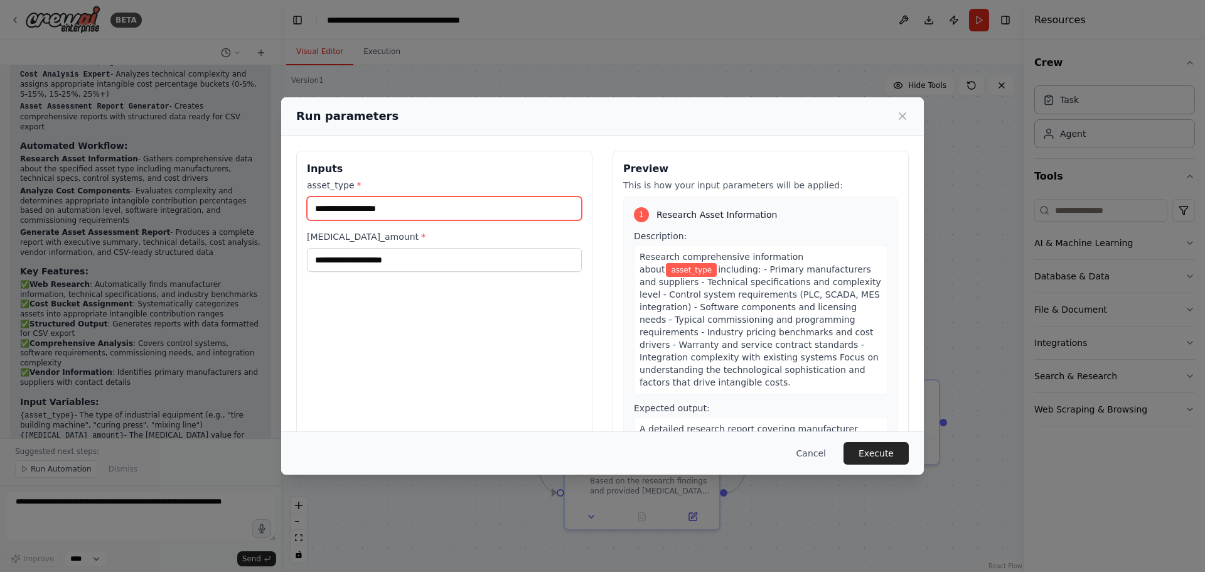
click at [407, 210] on input "asset_type *" at bounding box center [444, 208] width 275 height 24
type input "*****"
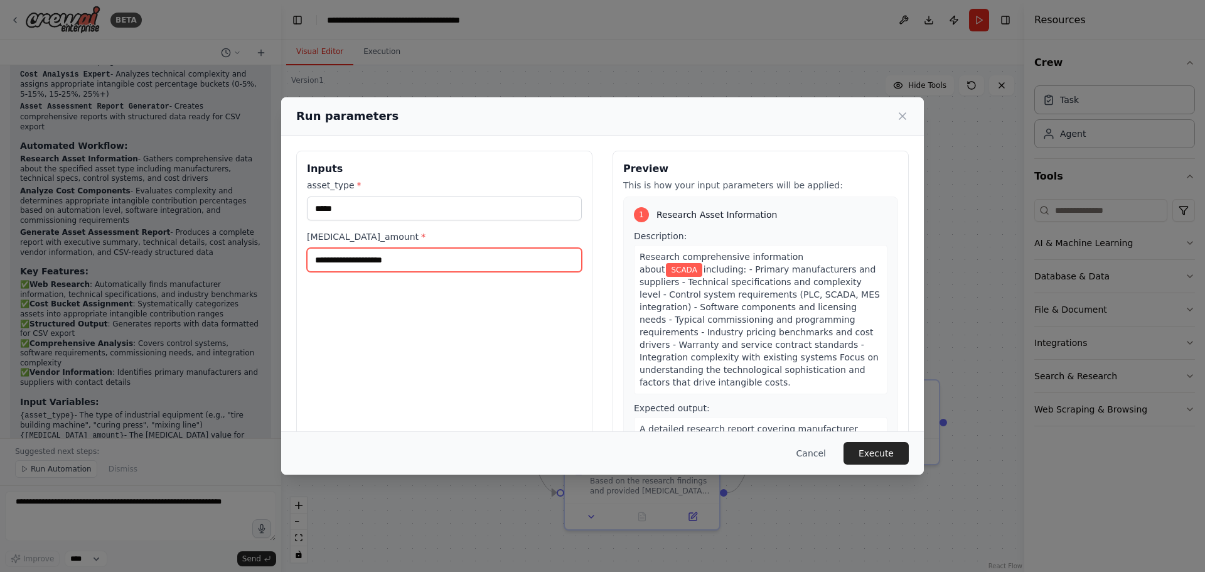
click at [424, 253] on input "[MEDICAL_DATA]_amount *" at bounding box center [444, 260] width 275 height 24
type input "******"
click at [887, 445] on button "Execute" at bounding box center [875, 453] width 65 height 23
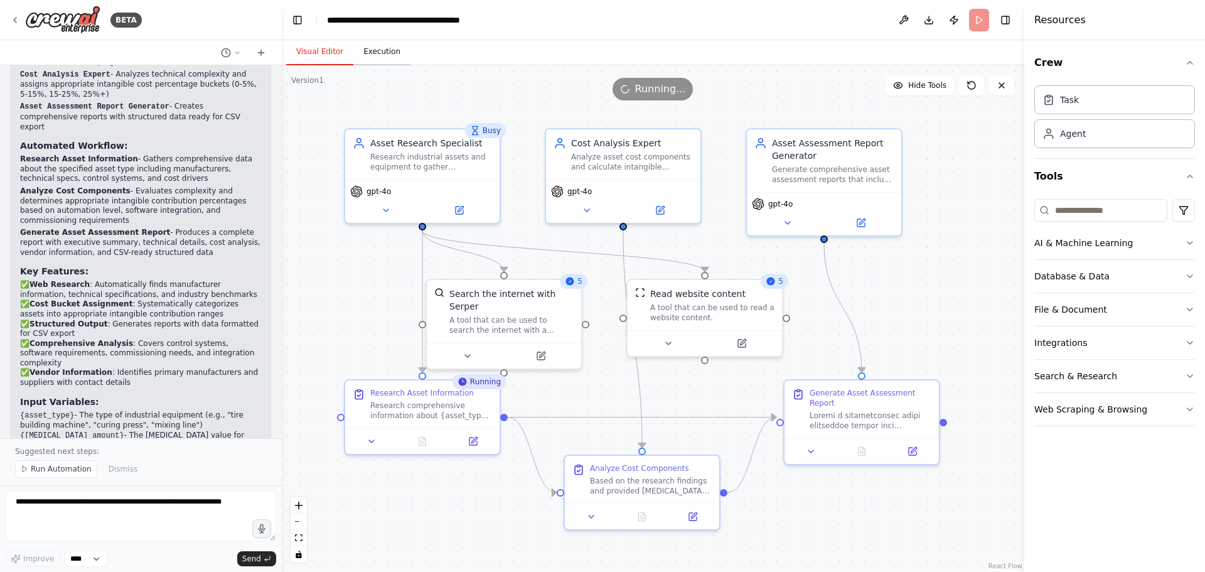
click at [383, 61] on button "Execution" at bounding box center [381, 52] width 57 height 26
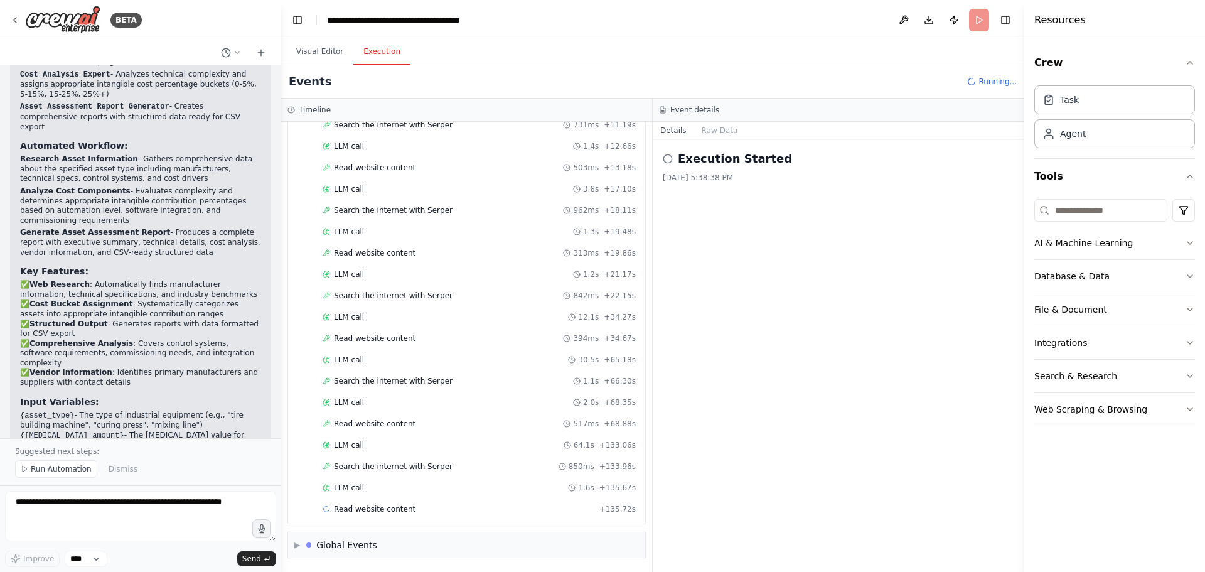
scroll to position [223, 0]
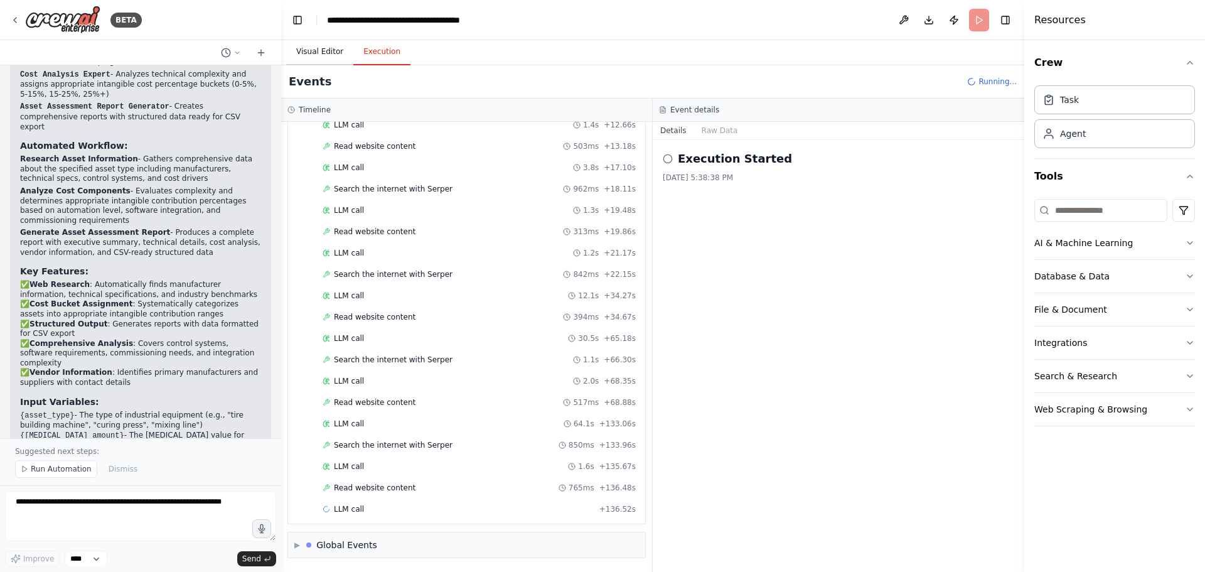
click at [331, 46] on button "Visual Editor" at bounding box center [319, 52] width 67 height 26
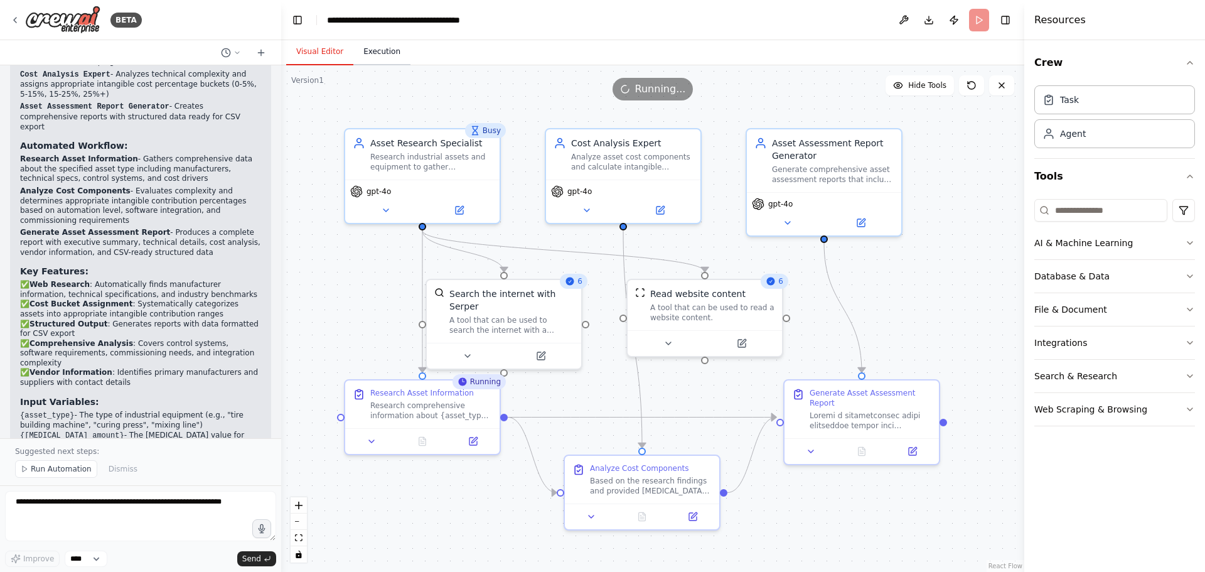
click at [375, 52] on button "Execution" at bounding box center [381, 52] width 57 height 26
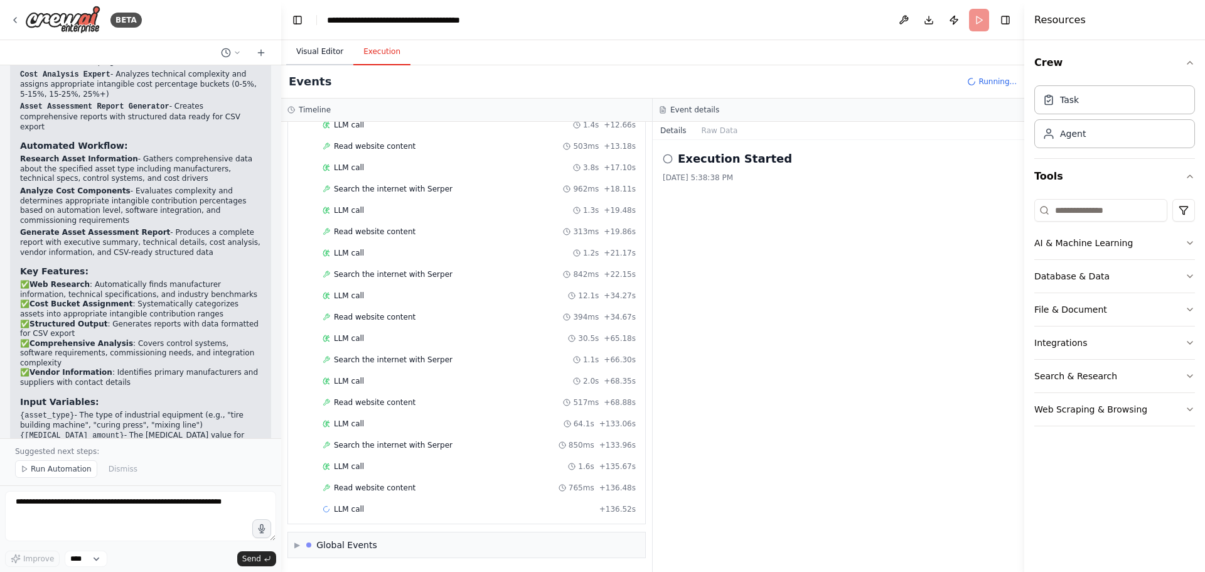
click at [318, 51] on button "Visual Editor" at bounding box center [319, 52] width 67 height 26
click at [363, 54] on button "Execution" at bounding box center [381, 52] width 57 height 26
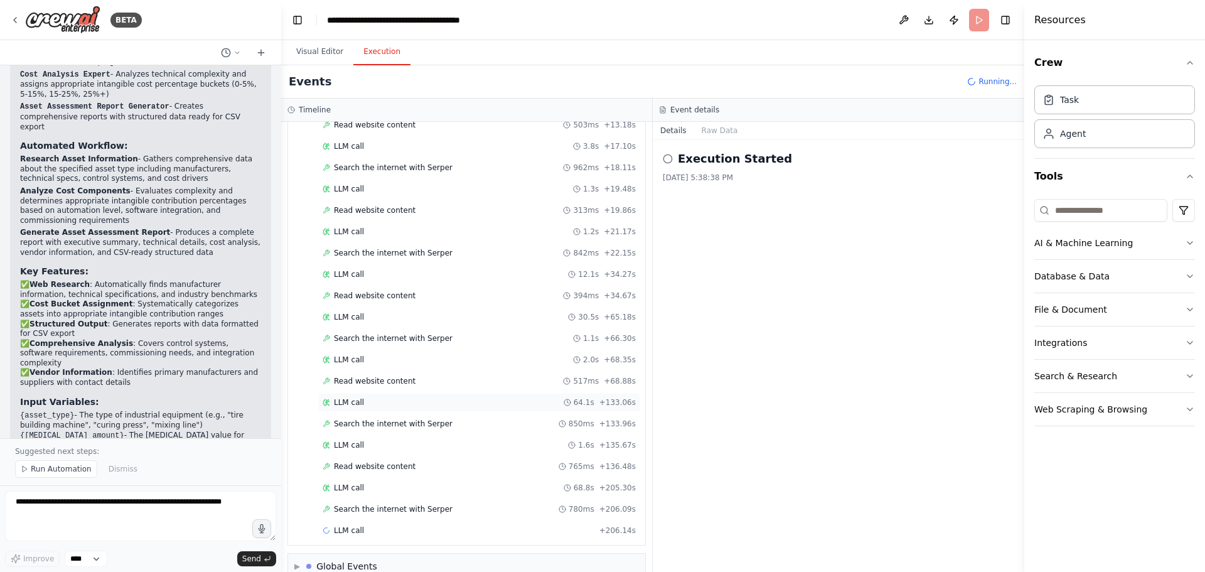
scroll to position [265, 0]
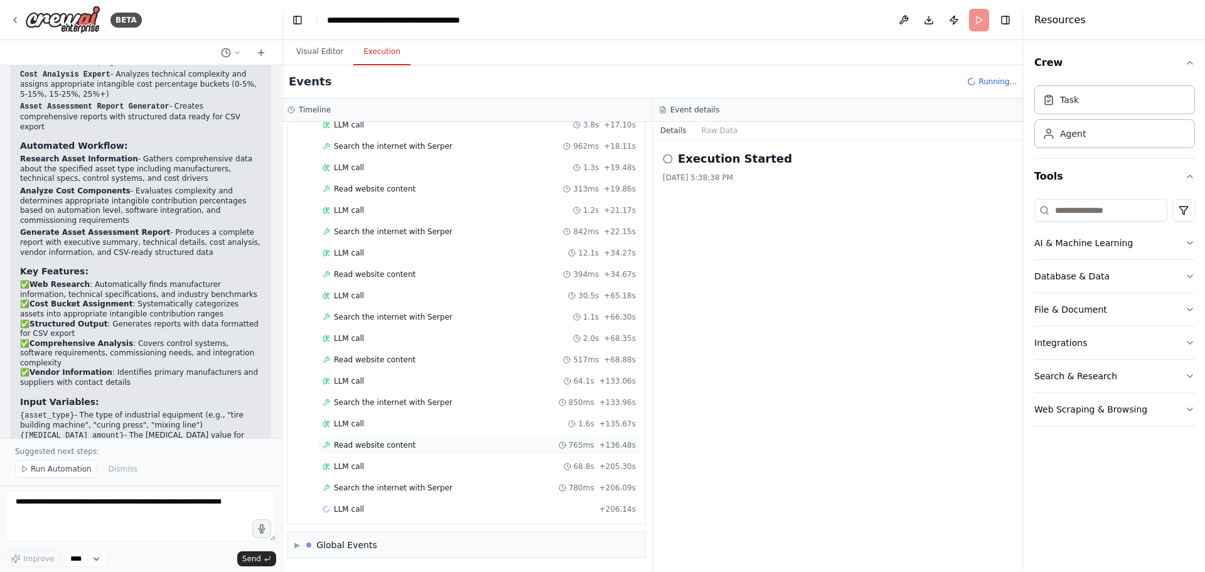
click at [400, 453] on div "Read website content 765ms + 136.48s" at bounding box center [479, 444] width 322 height 19
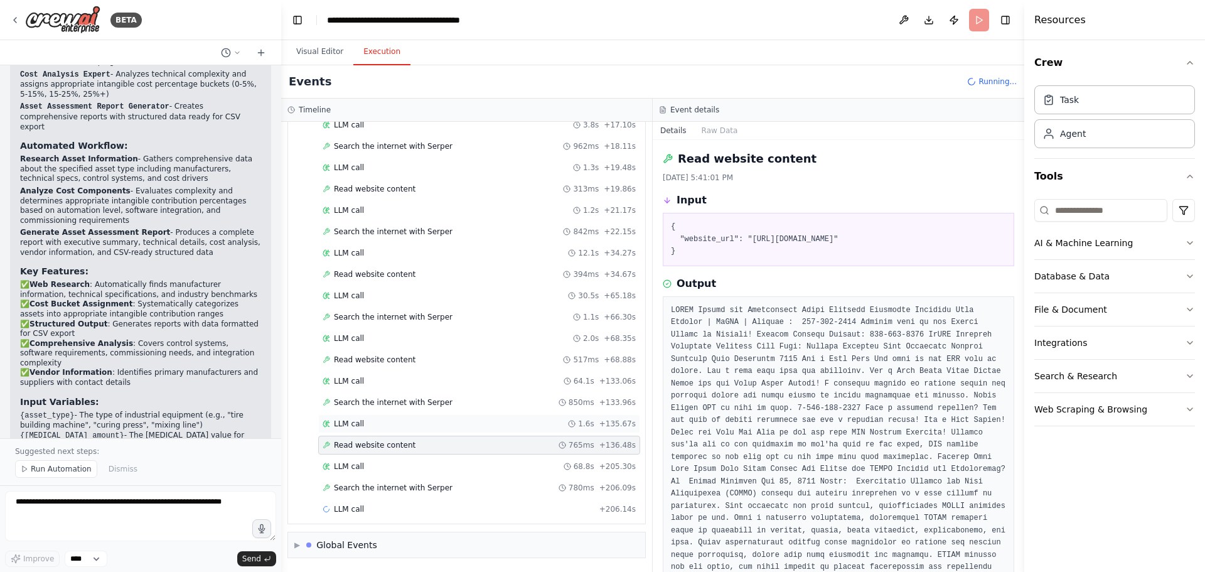
click at [402, 424] on div "LLM call 1.6s + 135.67s" at bounding box center [479, 424] width 313 height 10
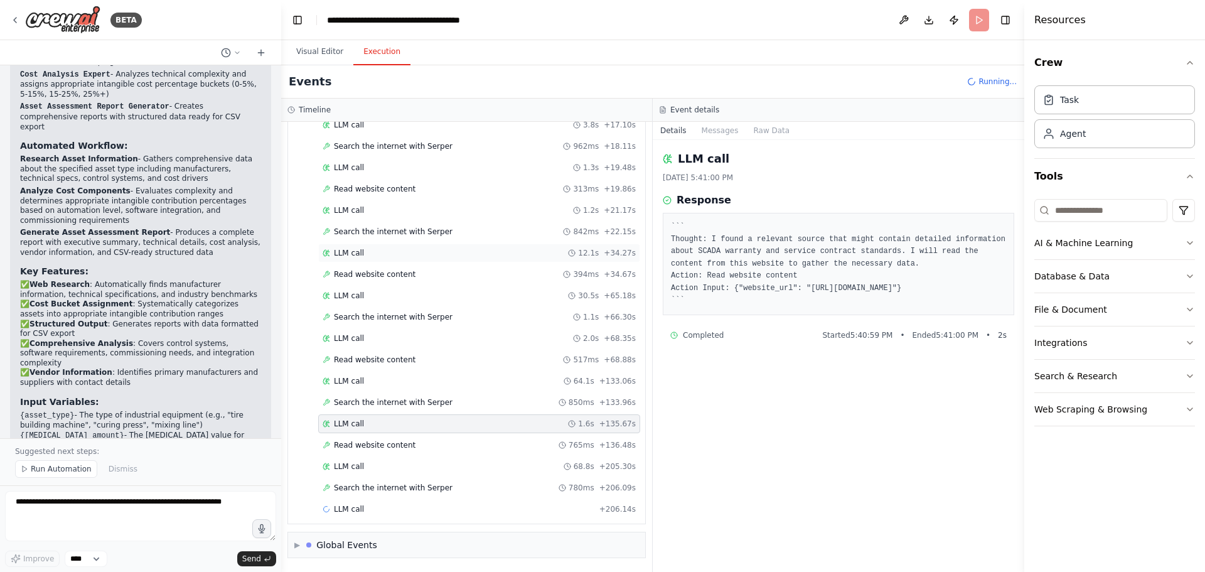
click at [378, 259] on div "LLM call 12.1s + 34.27s" at bounding box center [479, 252] width 322 height 19
click at [429, 274] on div "Read website content 394ms + 34.67s" at bounding box center [479, 274] width 313 height 10
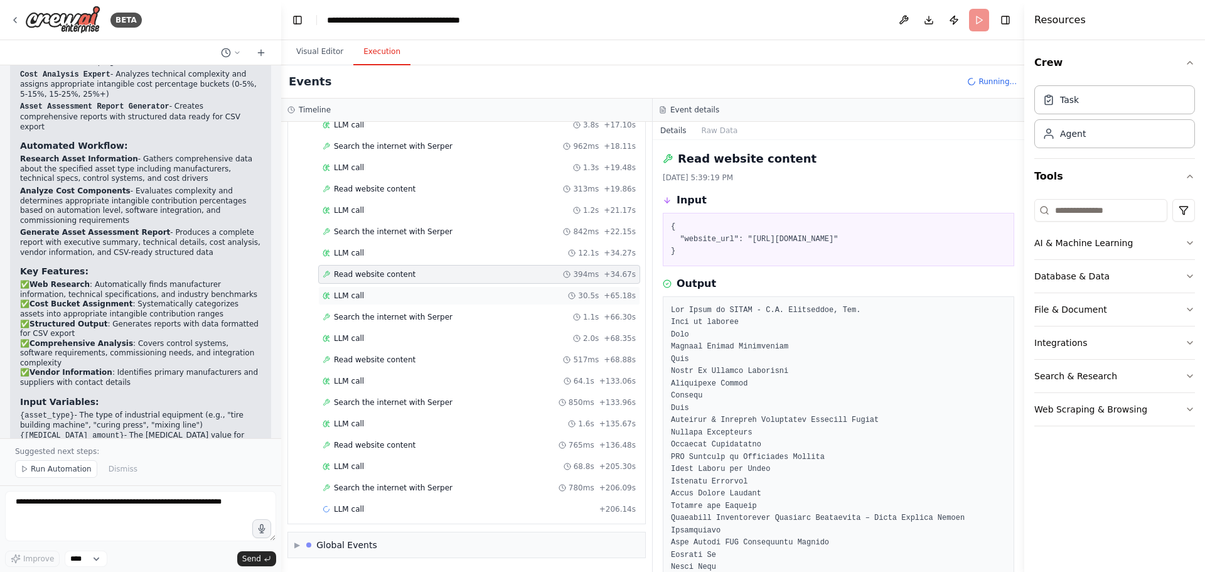
click at [413, 297] on div "LLM call 30.5s + 65.18s" at bounding box center [479, 296] width 313 height 10
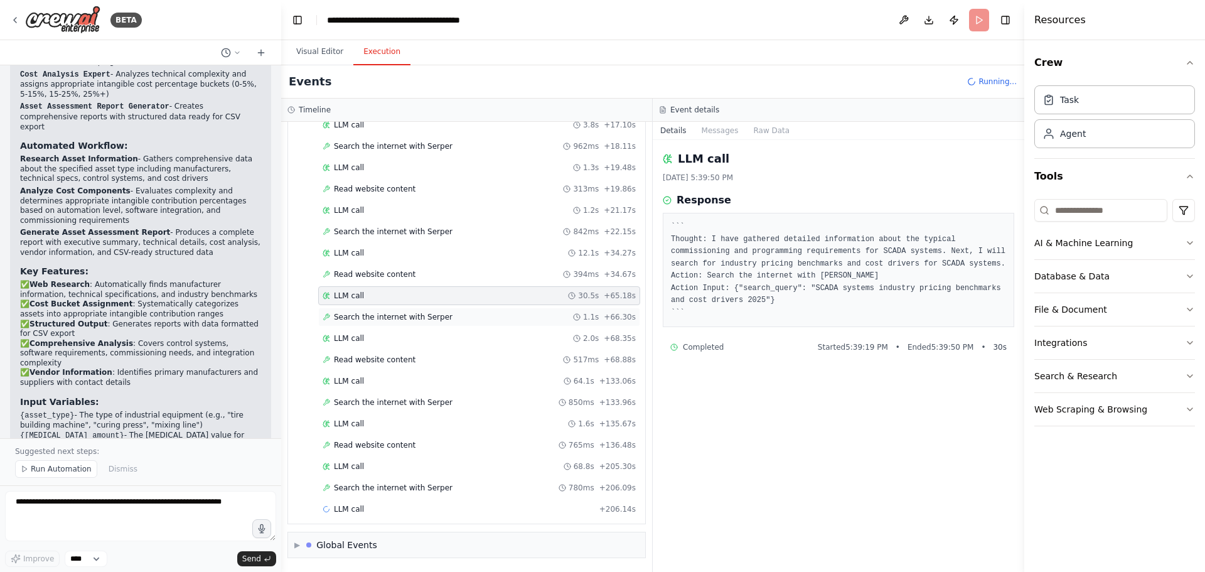
click at [410, 317] on span "Search the internet with Serper" at bounding box center [393, 317] width 119 height 10
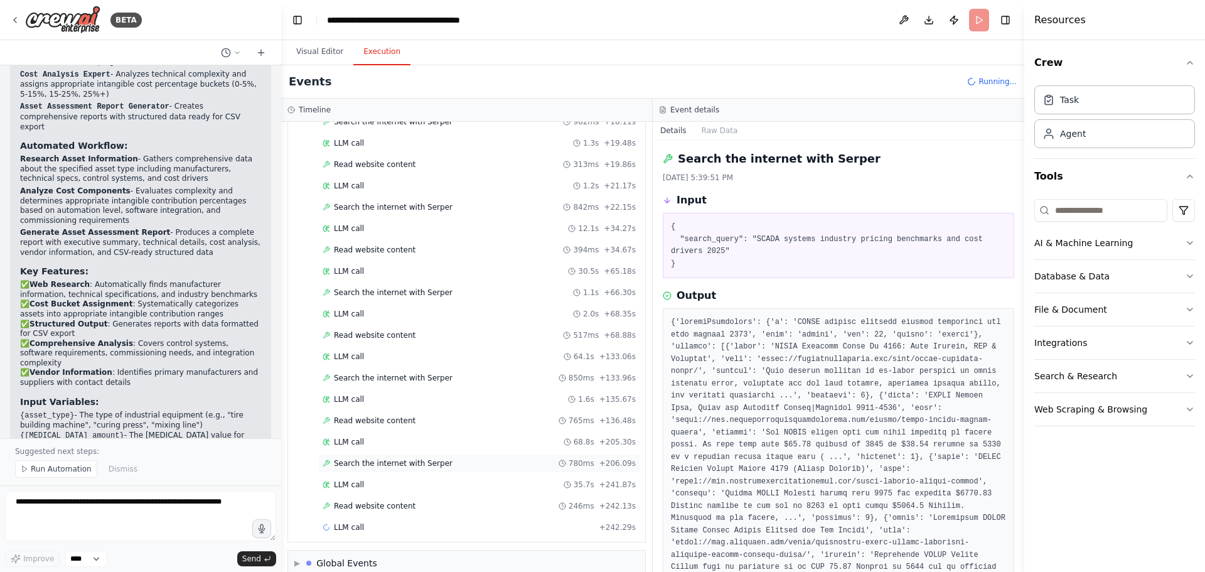
scroll to position [308, 0]
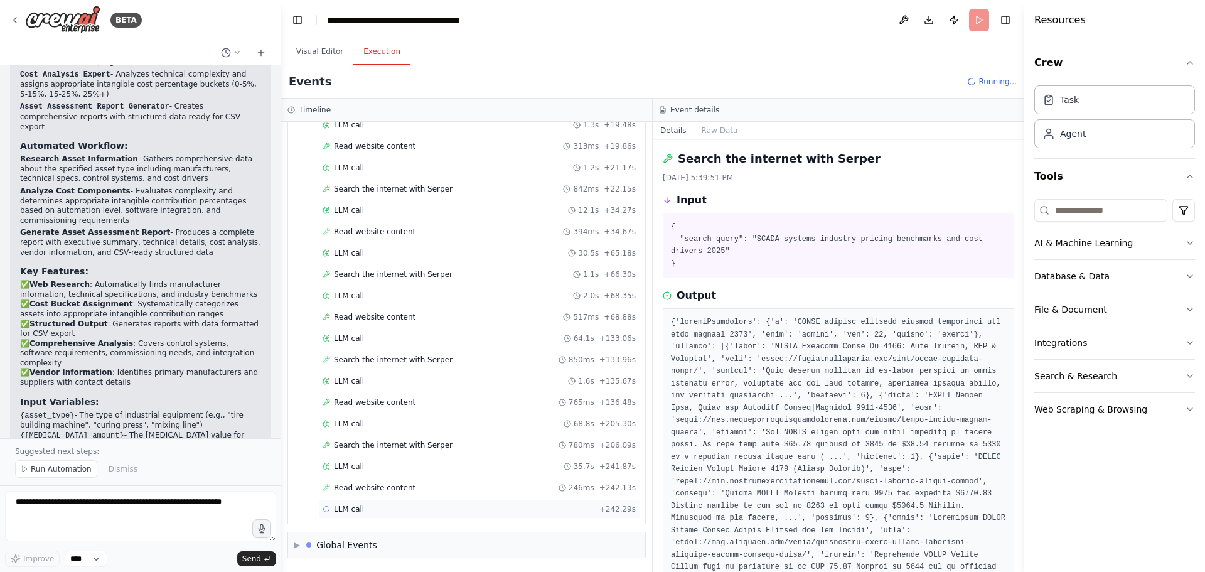
click at [373, 511] on div "LLM call + 242.29s" at bounding box center [479, 509] width 313 height 10
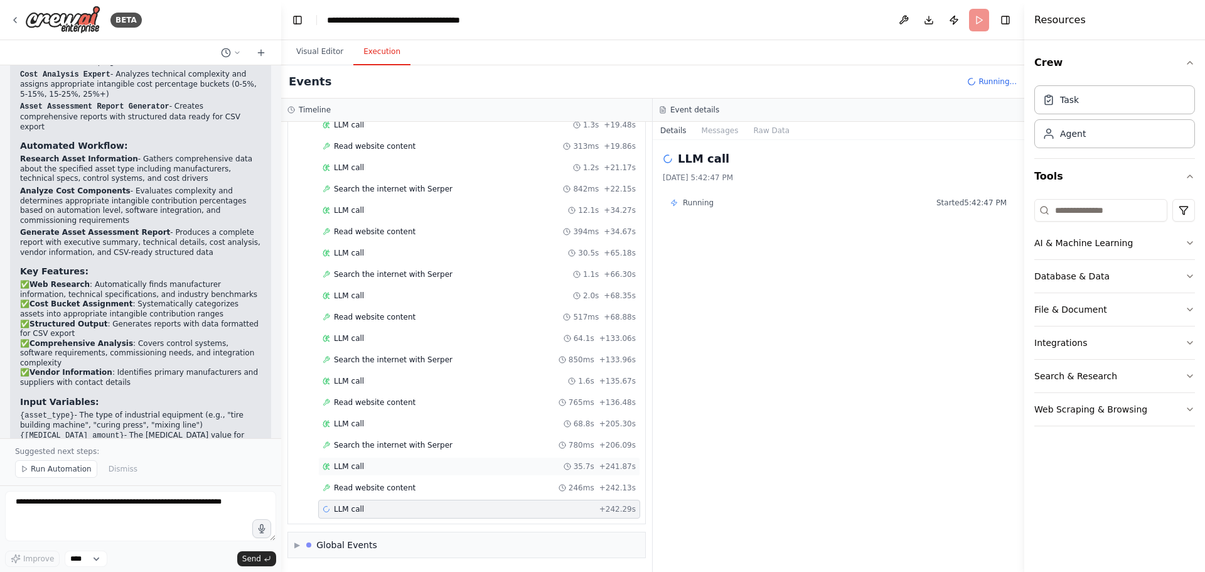
click at [365, 470] on div "LLM call 35.7s + 241.87s" at bounding box center [479, 466] width 313 height 10
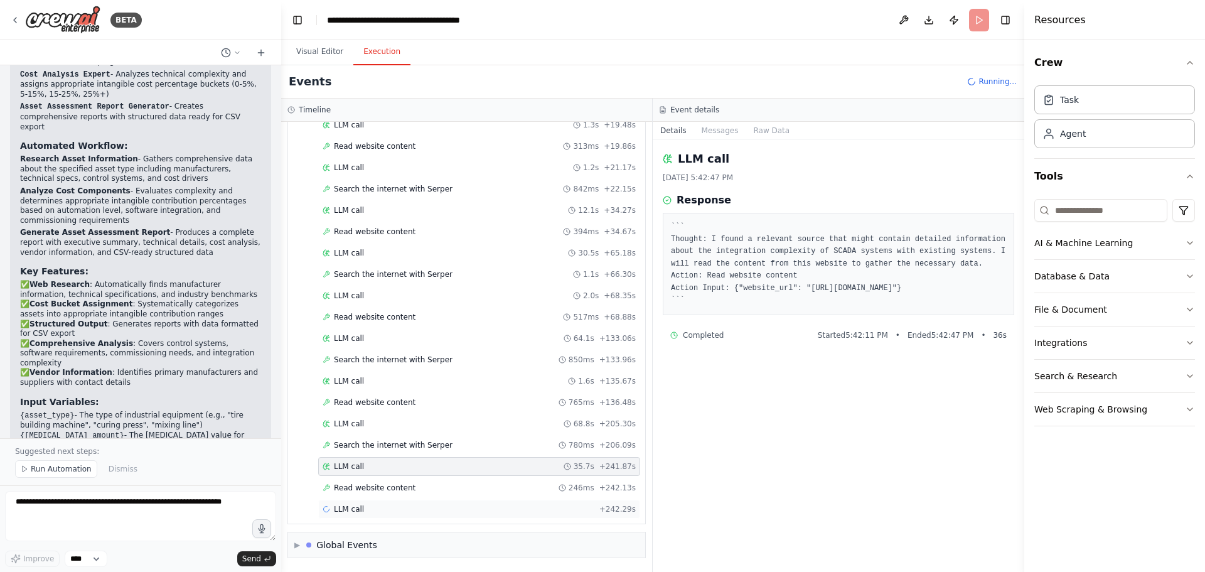
click at [347, 512] on span "LLM call" at bounding box center [349, 509] width 30 height 10
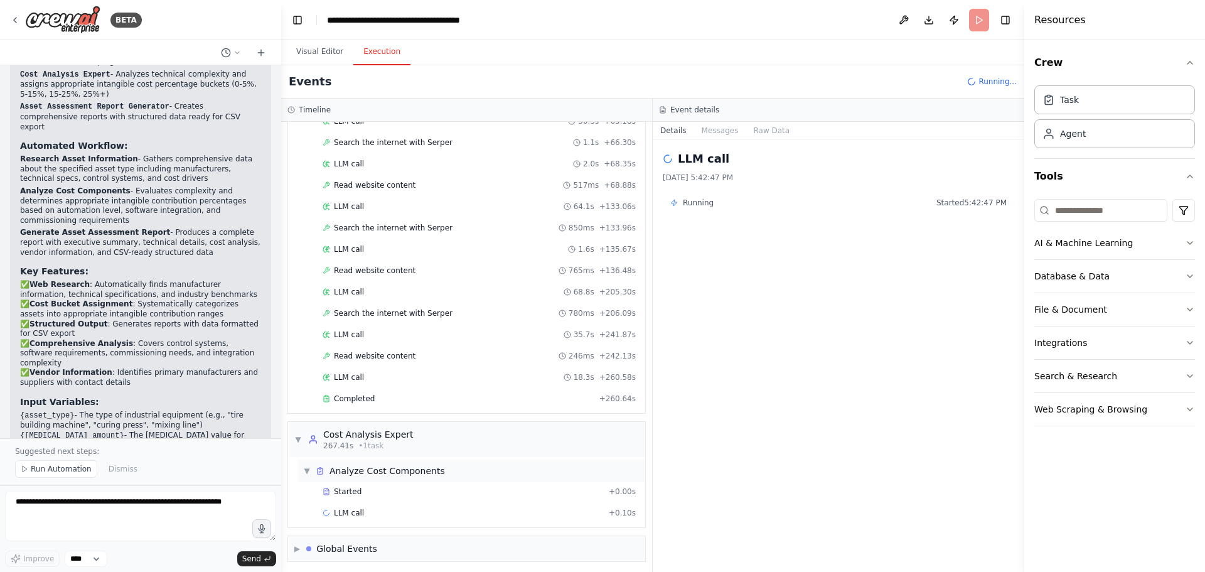
scroll to position [444, 0]
click at [382, 398] on div "Completed" at bounding box center [459, 395] width 272 height 10
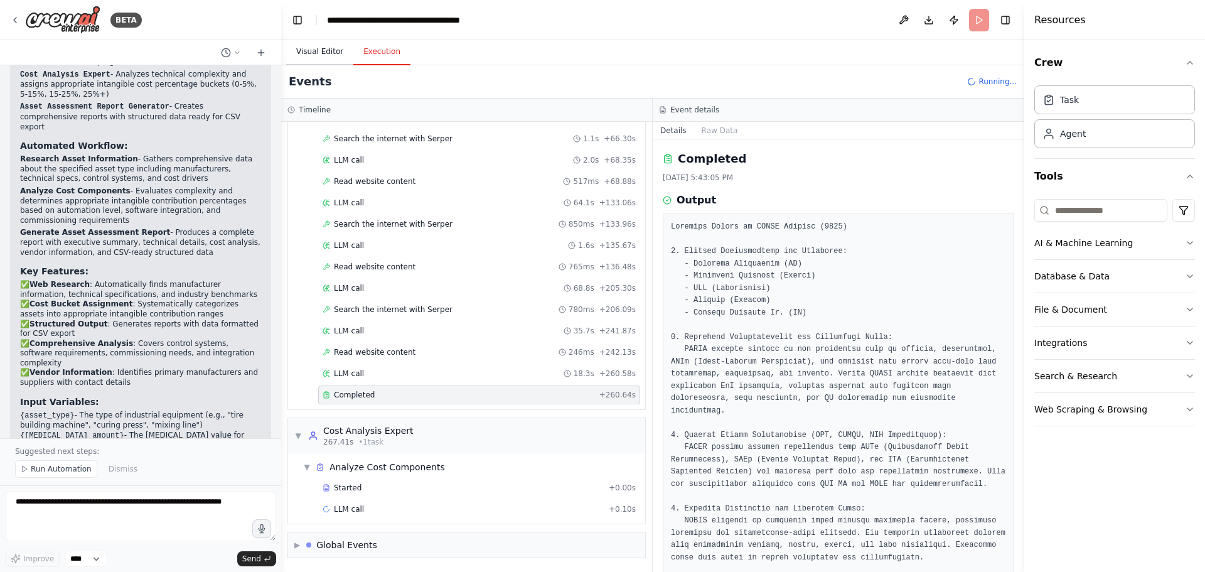
click at [309, 48] on button "Visual Editor" at bounding box center [319, 52] width 67 height 26
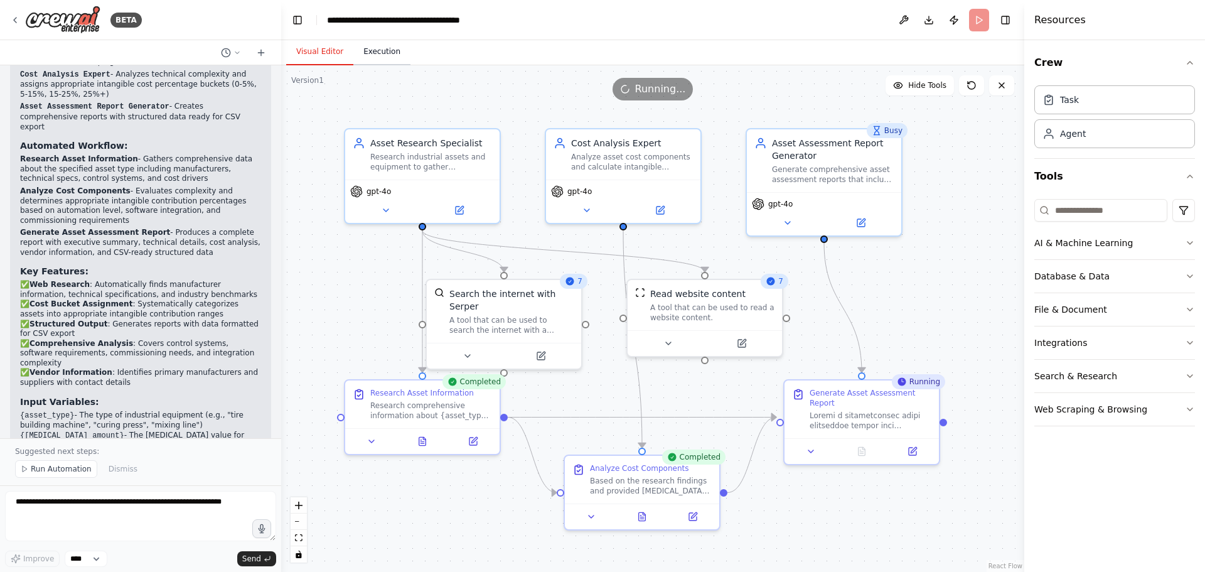
click at [370, 60] on button "Execution" at bounding box center [381, 52] width 57 height 26
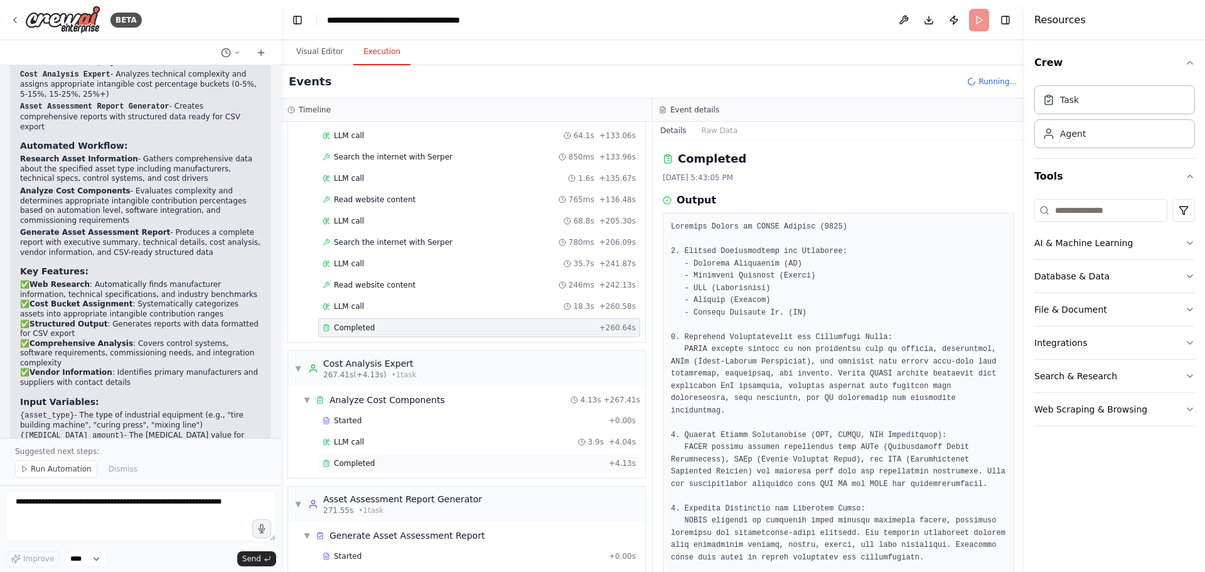
scroll to position [579, 0]
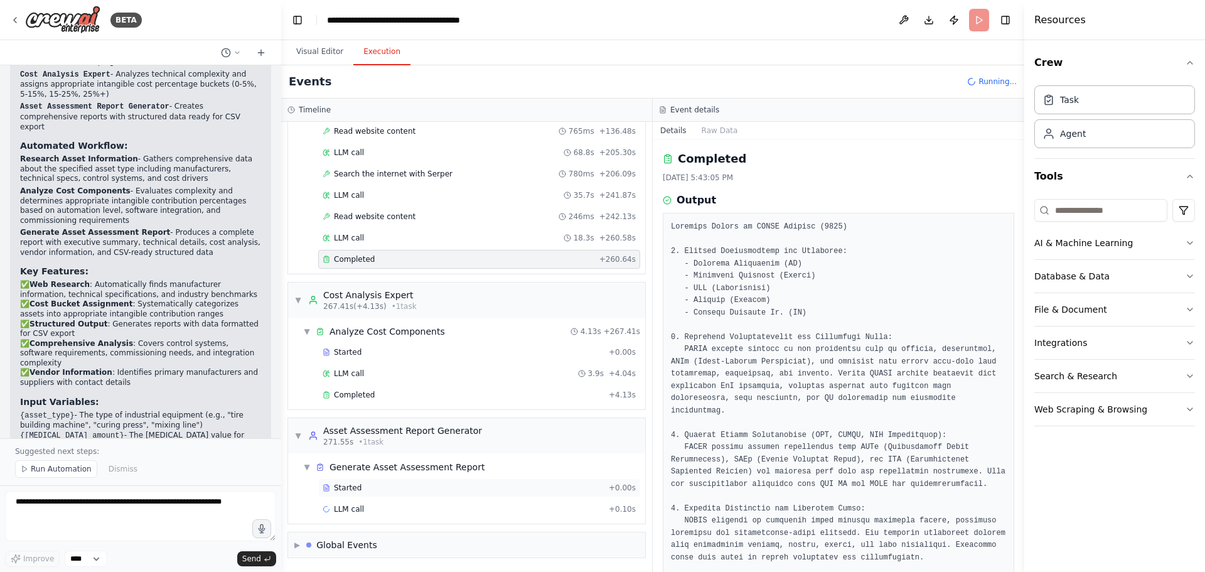
click at [366, 482] on div "Started + 0.00s" at bounding box center [479, 487] width 322 height 19
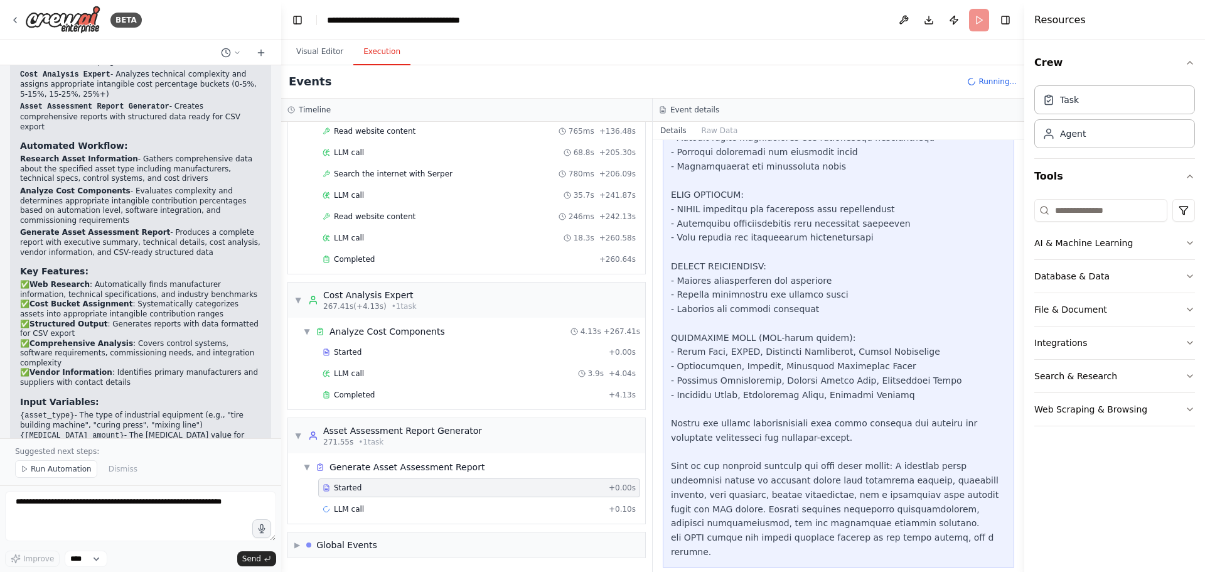
scroll to position [263, 0]
click at [351, 506] on span "LLM call" at bounding box center [349, 509] width 30 height 10
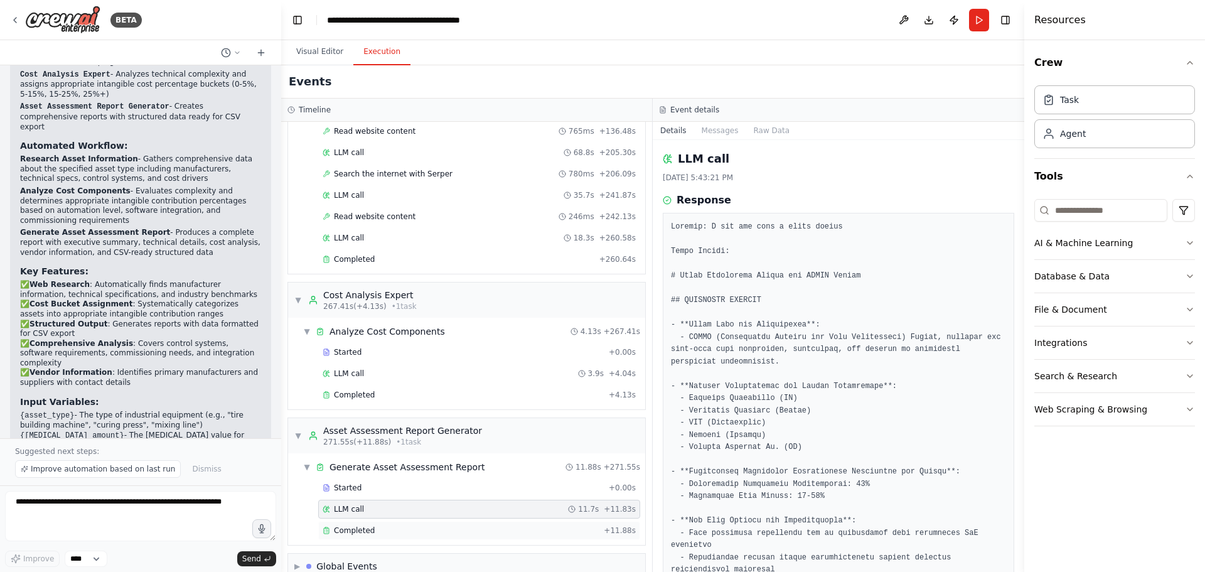
click at [360, 538] on div "Completed + 11.88s" at bounding box center [479, 530] width 322 height 19
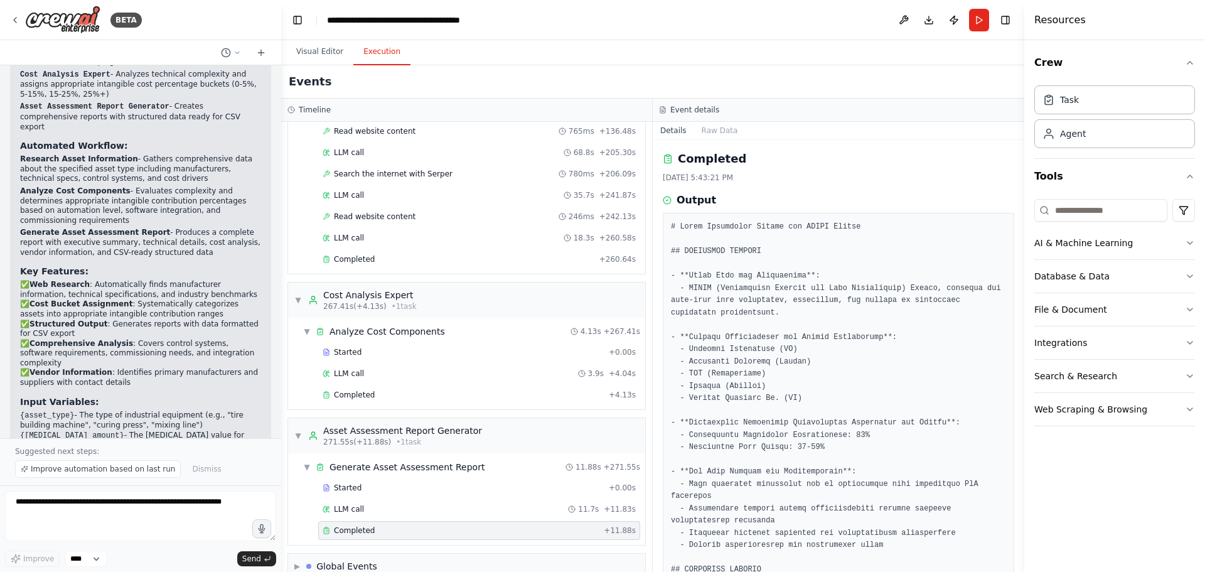
click at [323, 63] on button "Visual Editor" at bounding box center [319, 52] width 67 height 26
click at [398, 63] on button "Execution" at bounding box center [381, 52] width 57 height 26
click at [385, 61] on button "Execution" at bounding box center [381, 52] width 57 height 26
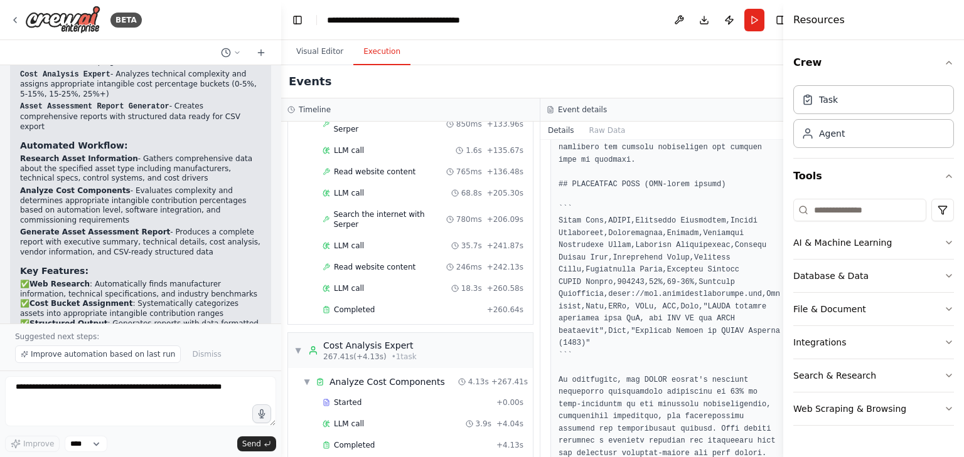
scroll to position [1382, 0]
